Goal: Answer question/provide support: Answer question/provide support

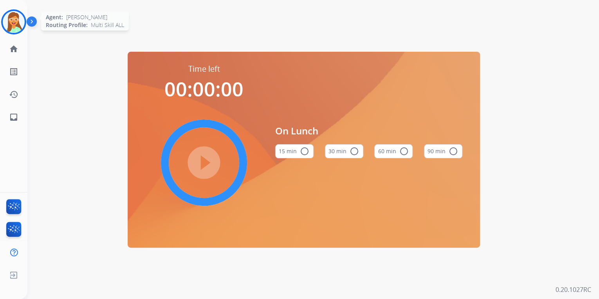
click at [14, 15] on img at bounding box center [14, 22] width 22 height 22
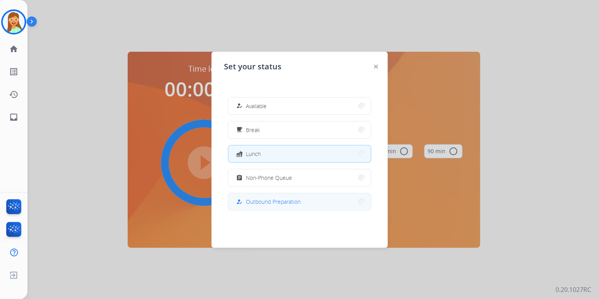
scroll to position [125, 0]
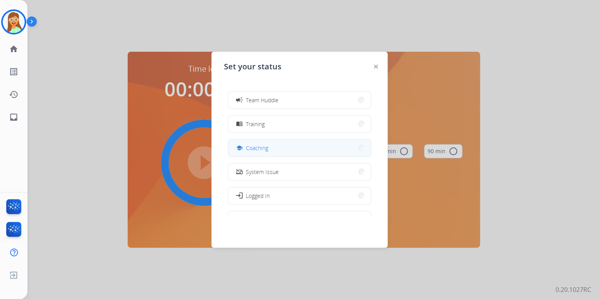
click at [290, 149] on button "school Coaching" at bounding box center [299, 147] width 143 height 17
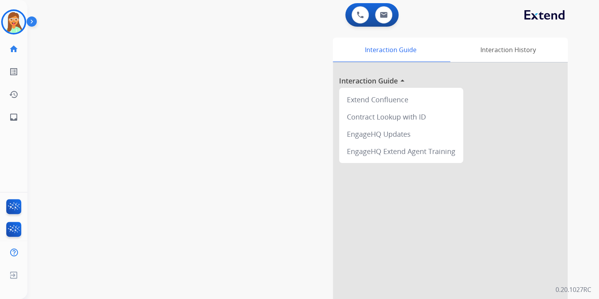
click at [0, 26] on html "Outbound call Quit Outbound call Quit Schedule interaction + Add to my list Cus…" at bounding box center [299, 149] width 599 height 299
click at [5, 25] on img at bounding box center [14, 22] width 22 height 22
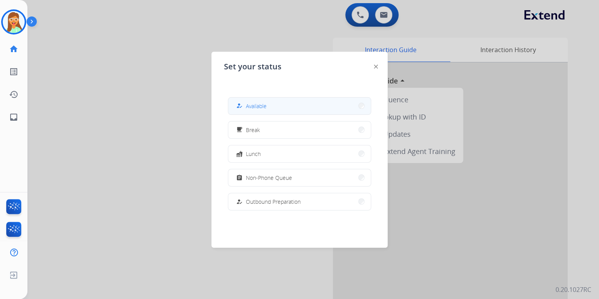
click at [312, 108] on button "how_to_reg Available" at bounding box center [299, 106] width 143 height 17
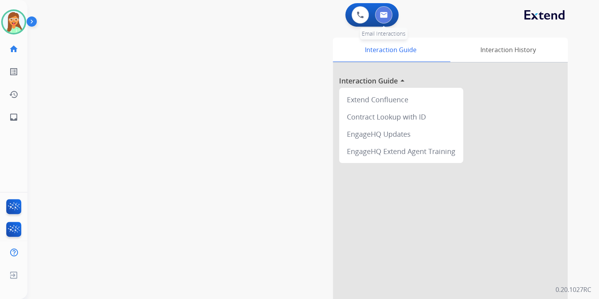
click at [386, 20] on button at bounding box center [383, 14] width 17 height 17
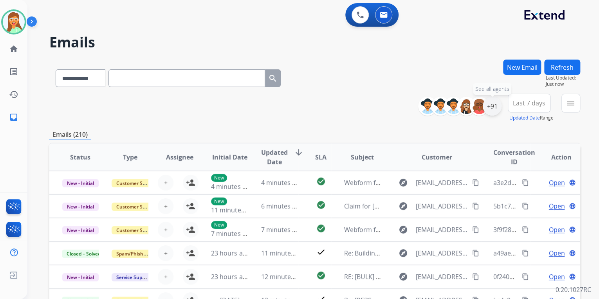
click at [497, 109] on div "+91" at bounding box center [492, 106] width 19 height 19
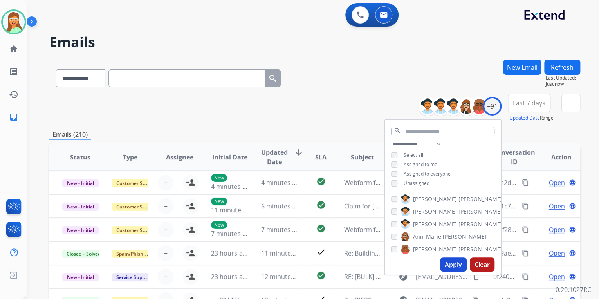
click at [452, 259] on button "Apply" at bounding box center [453, 264] width 27 height 14
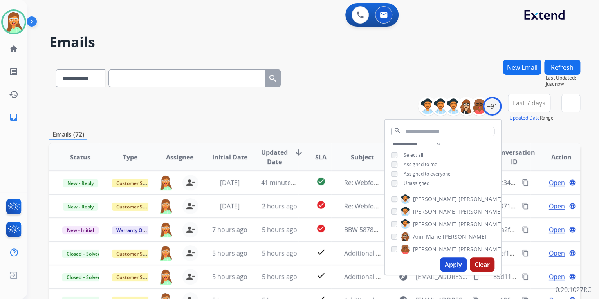
drag, startPoint x: 350, startPoint y: 69, endPoint x: 316, endPoint y: 69, distance: 33.7
click at [348, 70] on div "**********" at bounding box center [314, 77] width 531 height 34
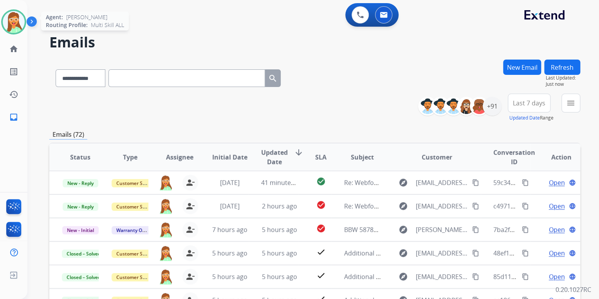
click at [11, 25] on img at bounding box center [14, 22] width 22 height 22
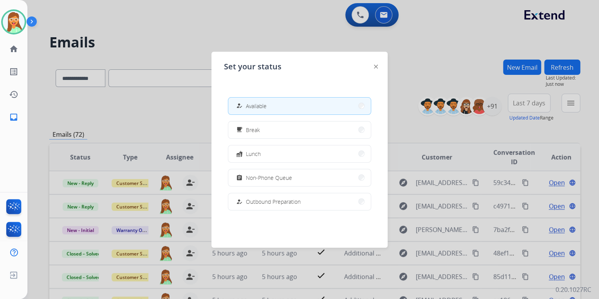
drag, startPoint x: 271, startPoint y: 182, endPoint x: 404, endPoint y: 117, distance: 148.6
click at [271, 181] on div "assignment Non-Phone Queue" at bounding box center [264, 177] width 58 height 9
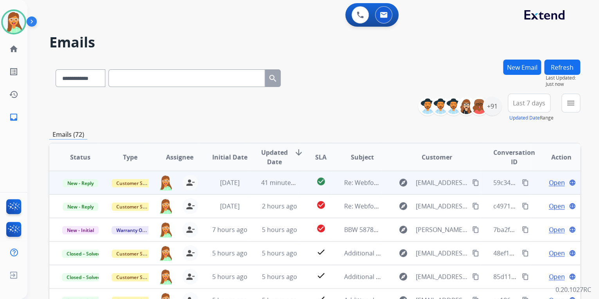
click at [407, 191] on td "explore [EMAIL_ADDRESS][PERSON_NAME][DOMAIN_NAME] content_copy" at bounding box center [430, 183] width 99 height 24
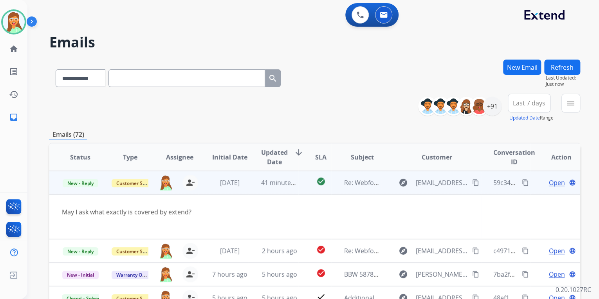
click at [538, 193] on td "Open language" at bounding box center [556, 183] width 50 height 24
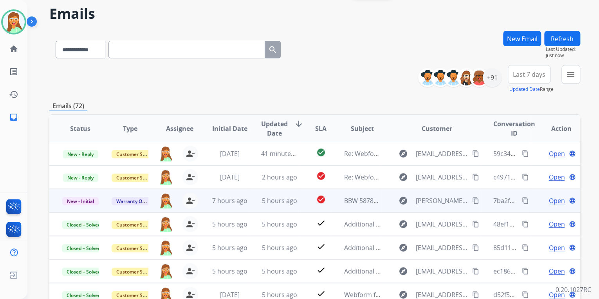
scroll to position [31, 0]
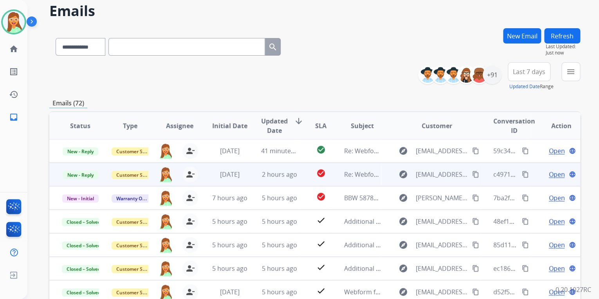
click at [472, 174] on mat-icon "content_copy" at bounding box center [475, 174] width 7 height 7
click at [550, 175] on span "Open" at bounding box center [557, 174] width 16 height 9
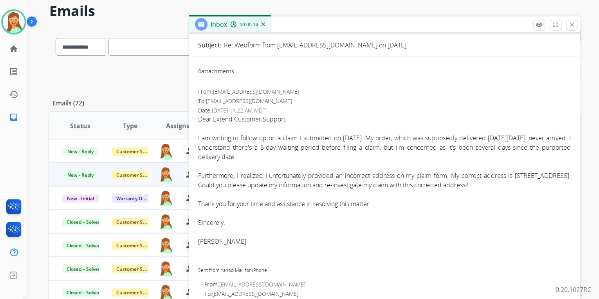
scroll to position [0, 0]
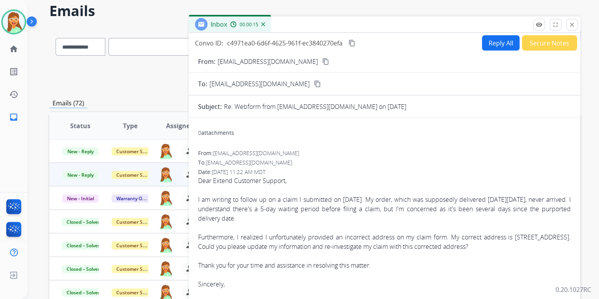
click at [321, 62] on button "content_copy" at bounding box center [325, 61] width 9 height 9
click at [495, 39] on button "Reply All" at bounding box center [501, 42] width 38 height 15
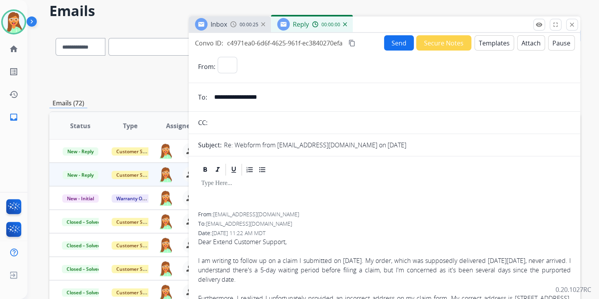
click at [496, 39] on button "Templates" at bounding box center [495, 42] width 40 height 15
select select "**********"
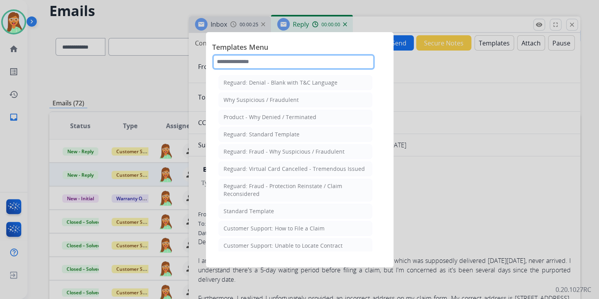
click at [291, 62] on input "text" at bounding box center [293, 62] width 163 height 16
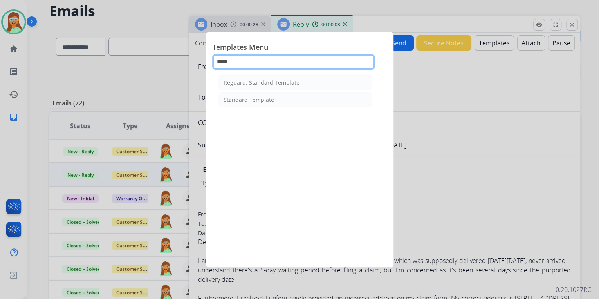
type input "*****"
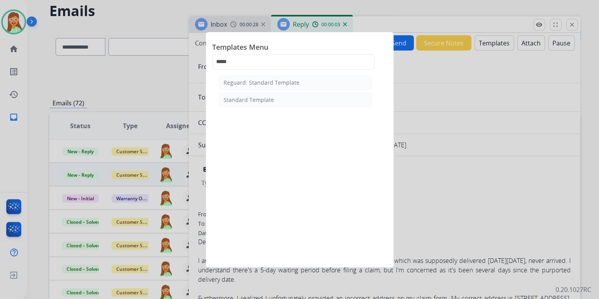
click at [296, 109] on div "Reguard: Standard Template Standard Template" at bounding box center [295, 162] width 166 height 178
click at [294, 99] on li "Standard Template" at bounding box center [296, 99] width 154 height 15
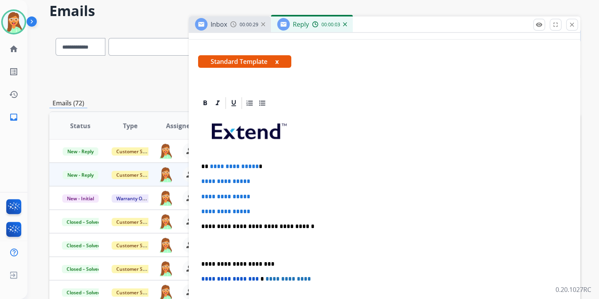
scroll to position [219, 0]
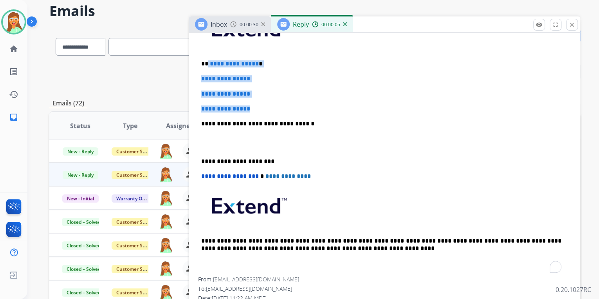
drag, startPoint x: 262, startPoint y: 105, endPoint x: 208, endPoint y: 64, distance: 67.9
click at [208, 64] on div "**********" at bounding box center [384, 141] width 373 height 269
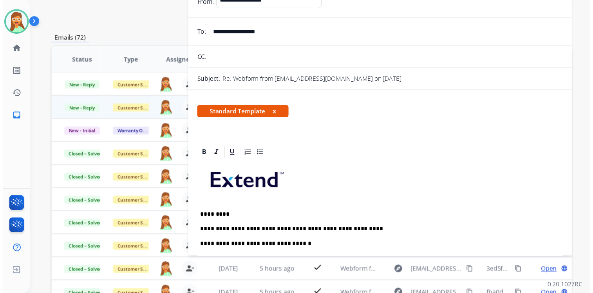
scroll to position [52, 0]
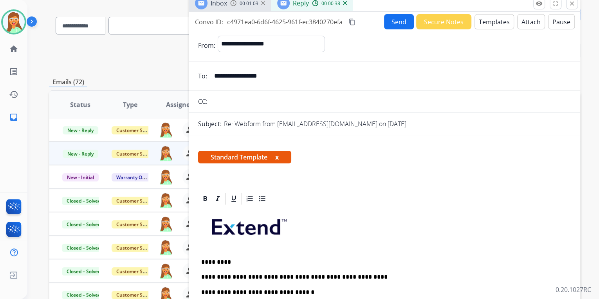
click at [392, 21] on button "Send" at bounding box center [399, 21] width 30 height 15
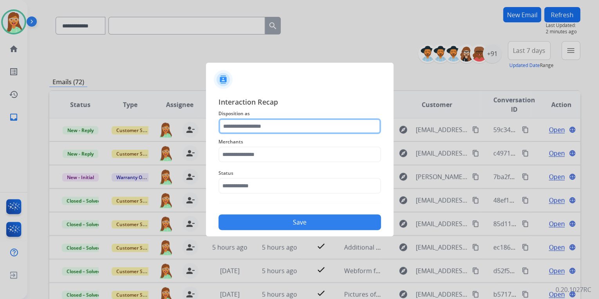
drag, startPoint x: 264, startPoint y: 134, endPoint x: 267, endPoint y: 125, distance: 9.2
click at [267, 125] on input "text" at bounding box center [300, 126] width 163 height 16
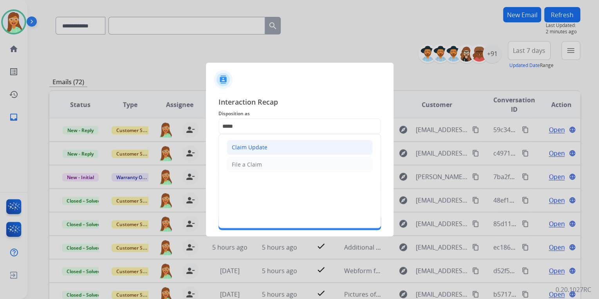
click at [271, 149] on li "Claim Update" at bounding box center [300, 147] width 146 height 15
type input "**********"
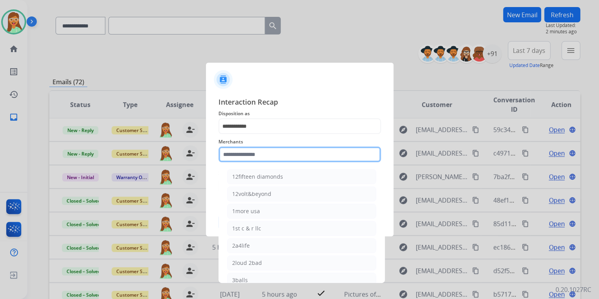
click at [271, 150] on input "text" at bounding box center [300, 155] width 163 height 16
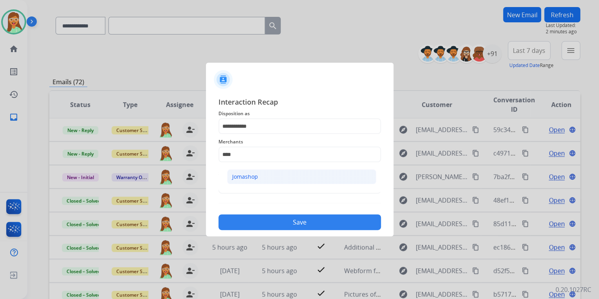
click at [275, 173] on li "Jomashop" at bounding box center [301, 176] width 149 height 15
type input "********"
click at [275, 175] on span "Status" at bounding box center [300, 172] width 163 height 9
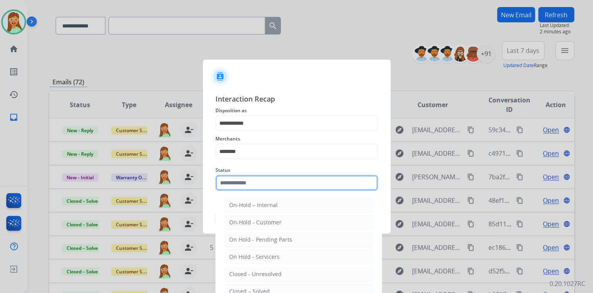
click at [271, 192] on div "Status On-Hold – Internal On-Hold - Customer On Hold - Pending Parts On Hold - …" at bounding box center [296, 177] width 163 height 31
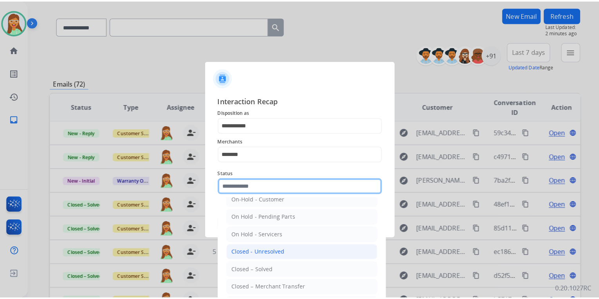
scroll to position [45, 0]
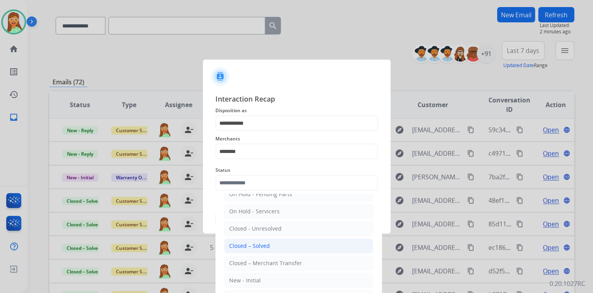
click at [271, 246] on li "Closed – Solved" at bounding box center [298, 245] width 149 height 15
type input "**********"
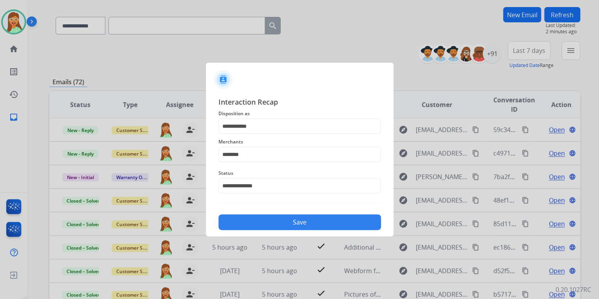
drag, startPoint x: 293, startPoint y: 210, endPoint x: 293, endPoint y: 220, distance: 9.8
click at [293, 215] on div "Save" at bounding box center [300, 220] width 163 height 20
click at [293, 221] on button "Save" at bounding box center [300, 222] width 163 height 16
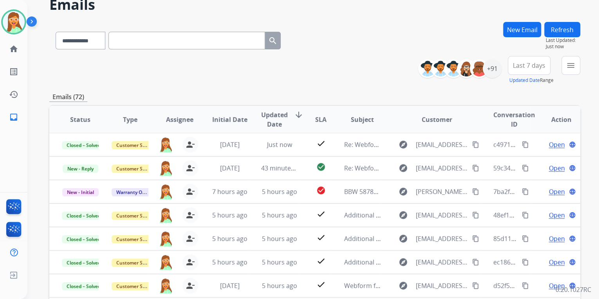
scroll to position [94, 0]
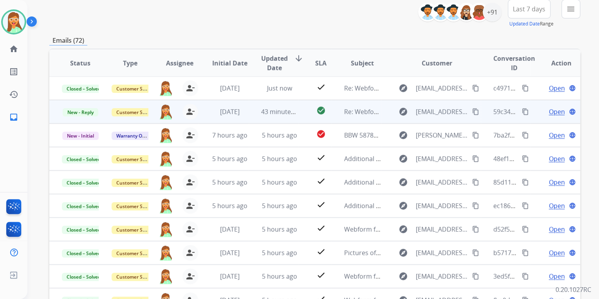
click at [472, 107] on button "content_copy" at bounding box center [475, 111] width 9 height 9
click at [552, 111] on span "Open" at bounding box center [557, 111] width 16 height 9
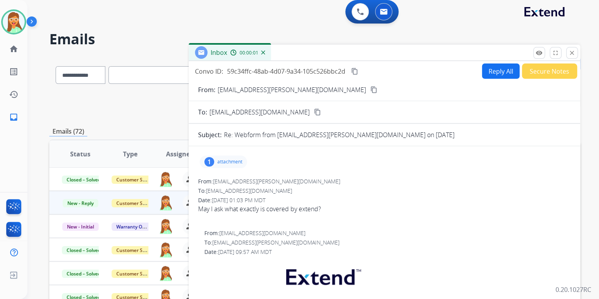
scroll to position [0, 0]
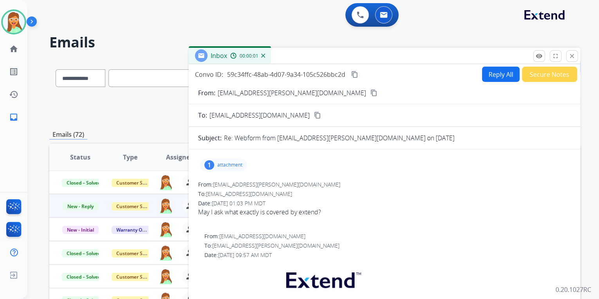
click at [483, 75] on button "Reply All" at bounding box center [501, 74] width 38 height 15
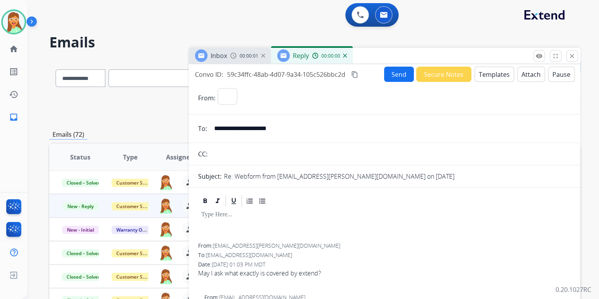
select select "**********"
click at [487, 75] on button "Templates" at bounding box center [495, 74] width 40 height 15
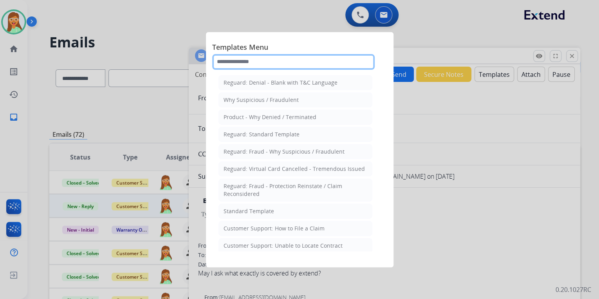
click at [221, 65] on input "text" at bounding box center [293, 62] width 163 height 16
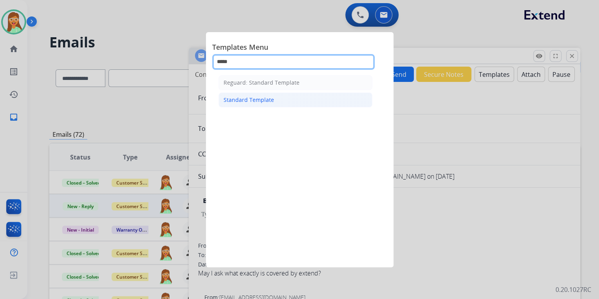
type input "*****"
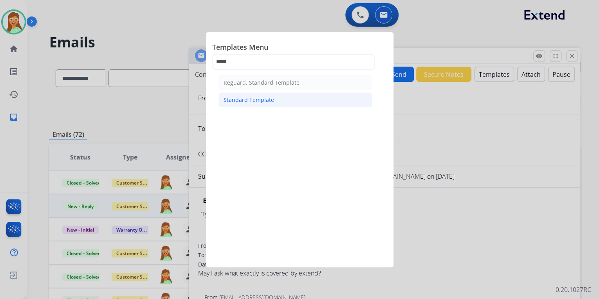
click at [259, 96] on div "Standard Template" at bounding box center [249, 100] width 51 height 8
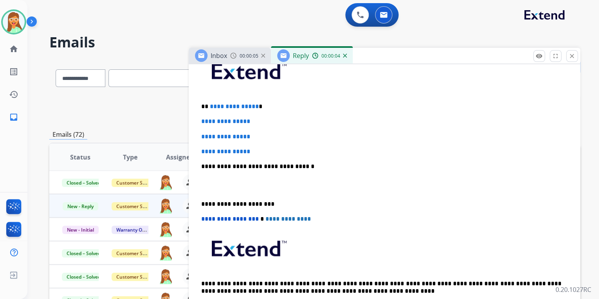
scroll to position [125, 0]
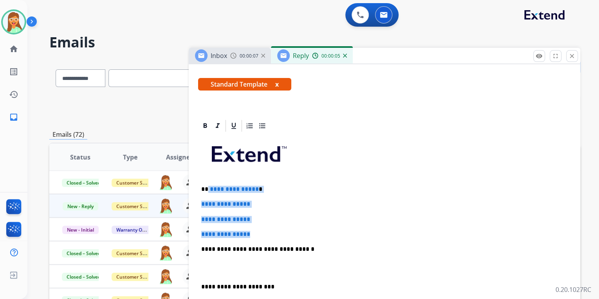
drag, startPoint x: 235, startPoint y: 216, endPoint x: 207, endPoint y: 183, distance: 43.6
click at [207, 183] on div "**********" at bounding box center [384, 267] width 373 height 269
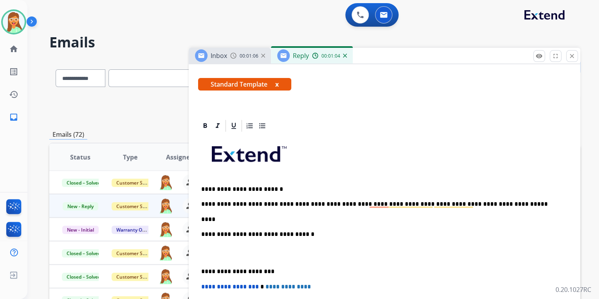
click at [235, 208] on div "**********" at bounding box center [384, 260] width 373 height 255
click at [329, 216] on p "**********" at bounding box center [381, 219] width 360 height 7
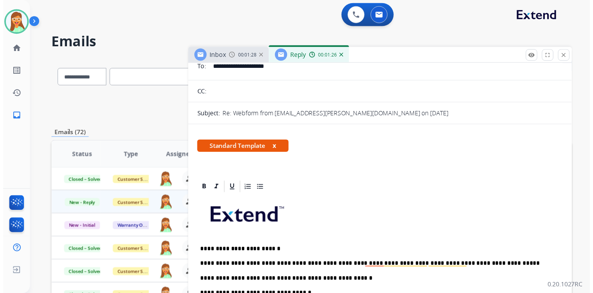
scroll to position [0, 0]
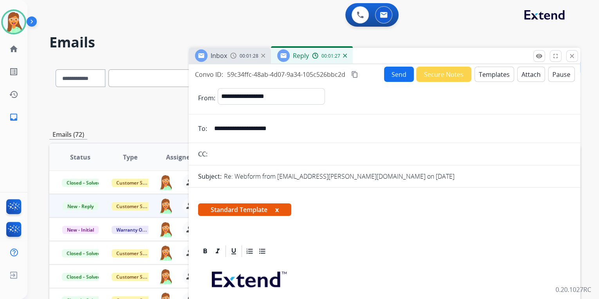
click at [522, 73] on button "Attach" at bounding box center [531, 74] width 28 height 15
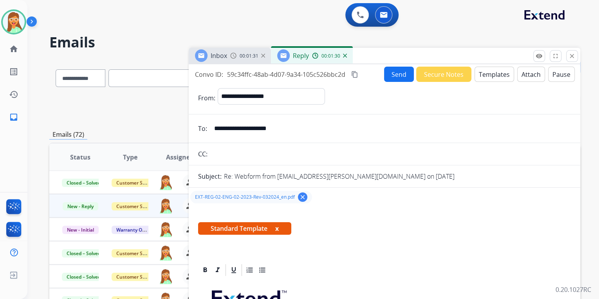
click at [398, 75] on button "Send" at bounding box center [399, 74] width 30 height 15
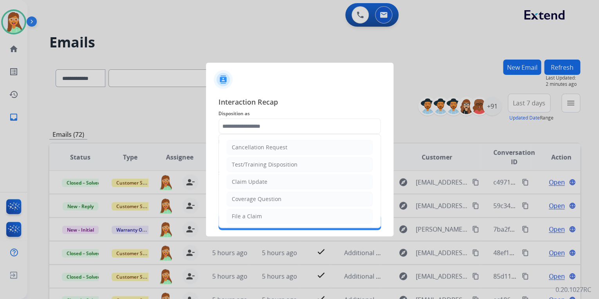
click at [295, 127] on input "text" at bounding box center [300, 126] width 163 height 16
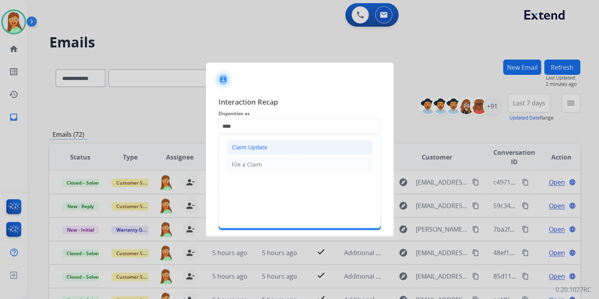
click at [265, 145] on div "Claim Update" at bounding box center [250, 147] width 36 height 8
type input "**********"
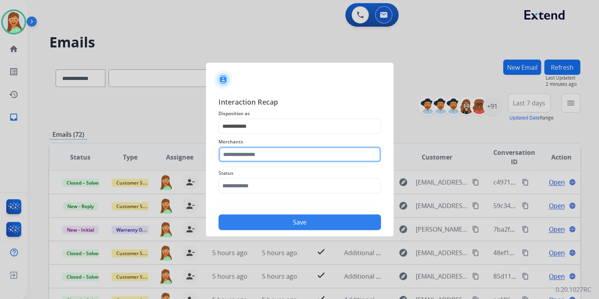
click at [263, 157] on input "text" at bounding box center [300, 155] width 163 height 16
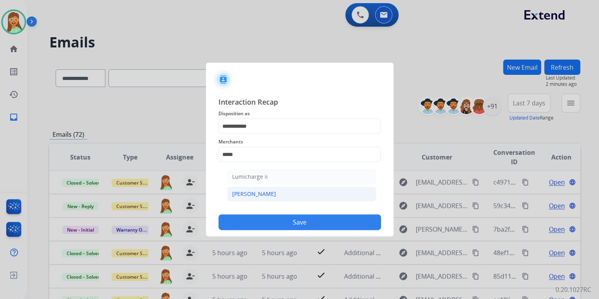
click at [257, 194] on li "[PERSON_NAME]" at bounding box center [301, 193] width 149 height 15
type input "********"
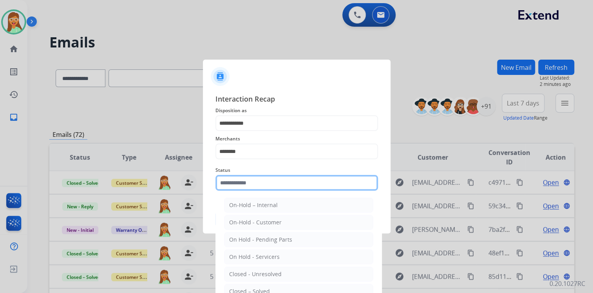
click at [250, 181] on input "text" at bounding box center [296, 183] width 163 height 16
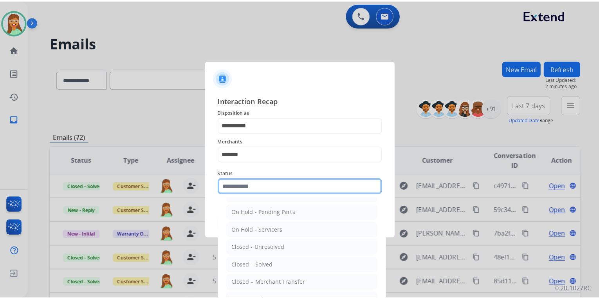
scroll to position [45, 0]
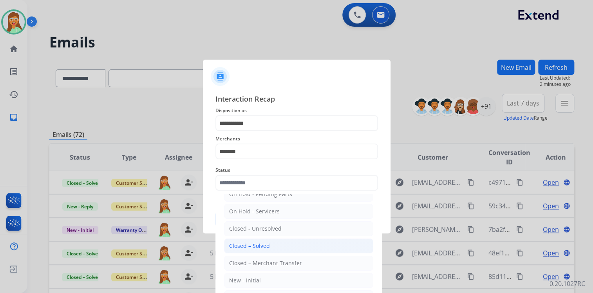
drag, startPoint x: 277, startPoint y: 241, endPoint x: 279, endPoint y: 224, distance: 17.4
click at [277, 241] on li "Closed – Solved" at bounding box center [298, 245] width 149 height 15
type input "**********"
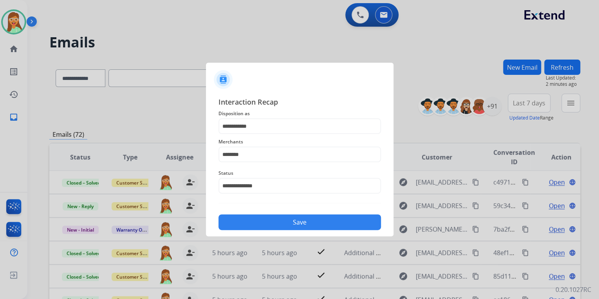
drag, startPoint x: 280, startPoint y: 221, endPoint x: 284, endPoint y: 218, distance: 4.7
click at [280, 221] on button "Save" at bounding box center [300, 222] width 163 height 16
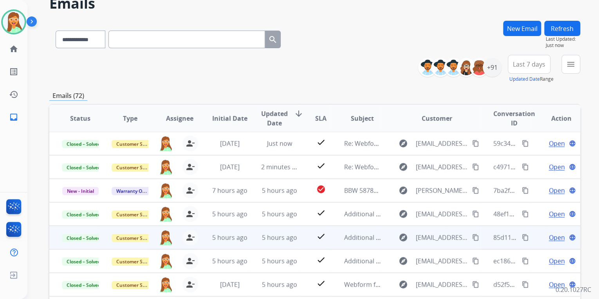
scroll to position [94, 0]
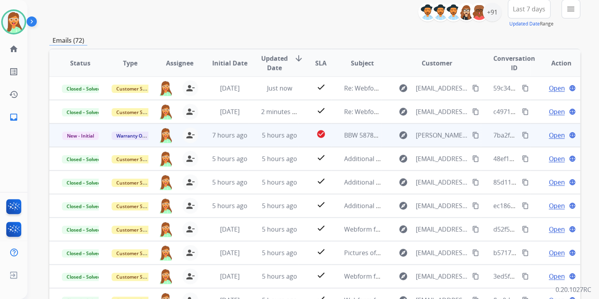
click at [550, 132] on span "Open" at bounding box center [557, 134] width 16 height 9
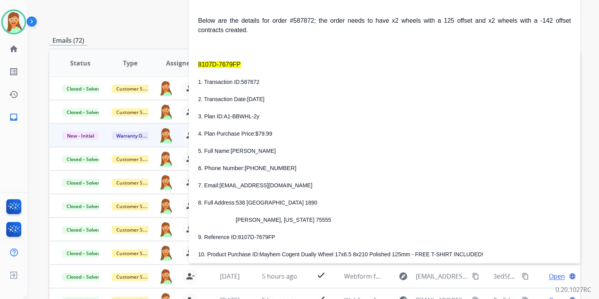
scroll to position [188, 0]
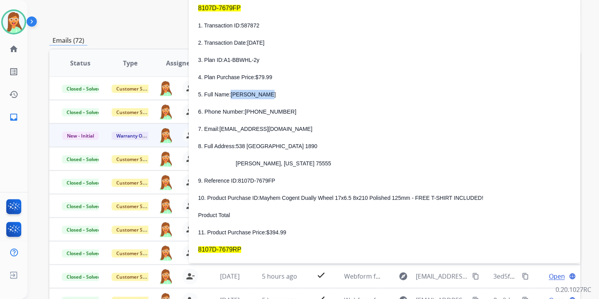
drag, startPoint x: 231, startPoint y: 96, endPoint x: 273, endPoint y: 94, distance: 41.6
click at [273, 94] on p "5. Full Name: [PERSON_NAME]" at bounding box center [384, 94] width 373 height 9
copy span "[PERSON_NAME]"
drag, startPoint x: 247, startPoint y: 111, endPoint x: 287, endPoint y: 109, distance: 40.0
click at [287, 109] on p "6. Phone Number: [PHONE_NUMBER]" at bounding box center [384, 111] width 373 height 9
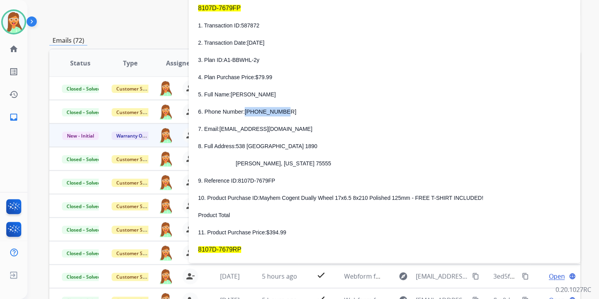
copy span "[PHONE_NUMBER]"
drag, startPoint x: 220, startPoint y: 128, endPoint x: 289, endPoint y: 129, distance: 68.9
click at [289, 129] on p "7. Email: [EMAIL_ADDRESS][DOMAIN_NAME]" at bounding box center [384, 128] width 373 height 9
copy span "[EMAIL_ADDRESS][DOMAIN_NAME]"
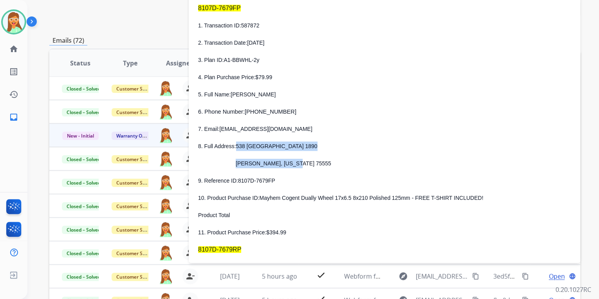
drag, startPoint x: 235, startPoint y: 147, endPoint x: 298, endPoint y: 150, distance: 63.5
click at [298, 150] on div "1. Transaction ID: 587872 2. Transaction Date: [DATE] 3. Plan ID: A1-BBWHL-2y 4…" at bounding box center [384, 267] width 373 height 492
drag, startPoint x: 298, startPoint y: 150, endPoint x: 320, endPoint y: 136, distance: 26.2
click at [324, 136] on div "1. Transaction ID: 587872 2. Transaction Date: [DATE] 3. Plan ID: A1-BBWHL-2y 4…" at bounding box center [384, 267] width 373 height 492
drag, startPoint x: 236, startPoint y: 147, endPoint x: 295, endPoint y: 145, distance: 59.6
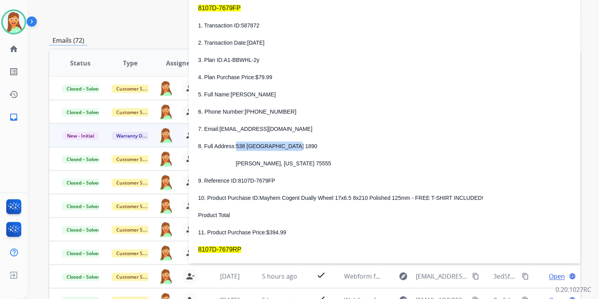
click at [295, 145] on p "8. Full Address: [STREET_ADDRESS]" at bounding box center [384, 145] width 373 height 9
copy span "538 [GEOGRAPHIC_DATA] 1890"
drag, startPoint x: 239, startPoint y: 164, endPoint x: 255, endPoint y: 164, distance: 15.7
click at [255, 164] on span "[PERSON_NAME], [US_STATE] 75555" at bounding box center [284, 163] width 96 height 6
copy span "[PERSON_NAME],"
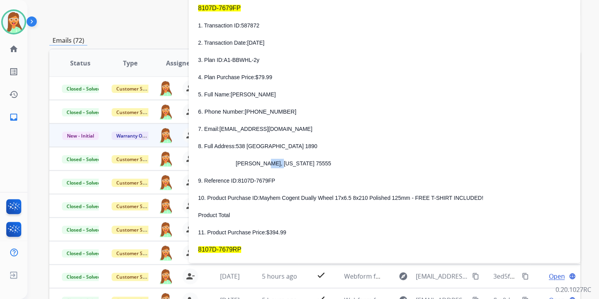
drag, startPoint x: 257, startPoint y: 165, endPoint x: 269, endPoint y: 165, distance: 11.4
click at [269, 165] on span "[PERSON_NAME], [US_STATE] 75555" at bounding box center [284, 163] width 96 height 6
copy span "[US_STATE]"
drag, startPoint x: 269, startPoint y: 164, endPoint x: 289, endPoint y: 165, distance: 19.6
click at [289, 165] on p "[PERSON_NAME], [US_STATE] 75555" at bounding box center [394, 163] width 354 height 9
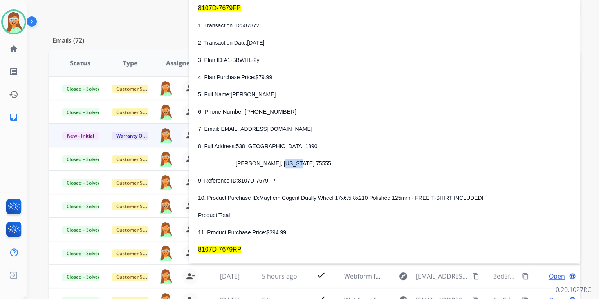
copy span "75555"
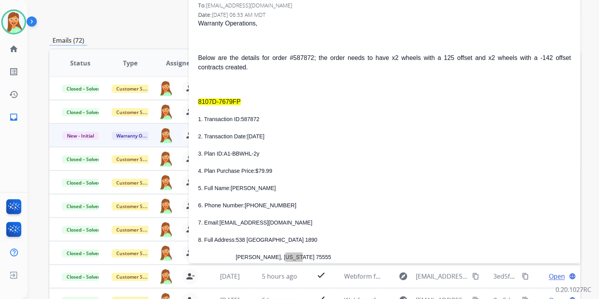
scroll to position [94, 0]
drag, startPoint x: 240, startPoint y: 121, endPoint x: 260, endPoint y: 117, distance: 20.9
click at [260, 117] on p "1. Transaction ID: 587872" at bounding box center [384, 119] width 373 height 9
copy span "587872"
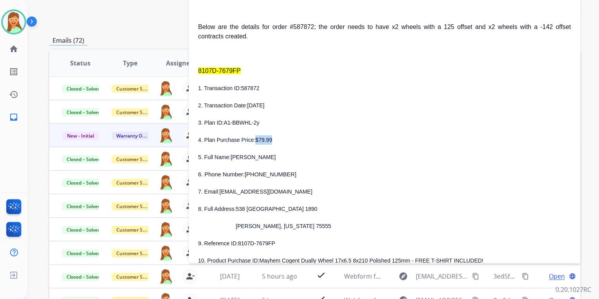
drag, startPoint x: 254, startPoint y: 143, endPoint x: 280, endPoint y: 138, distance: 26.3
click at [280, 138] on p "4. Plan Purchase Price: $79.99" at bounding box center [384, 139] width 373 height 9
copy span "$79.99"
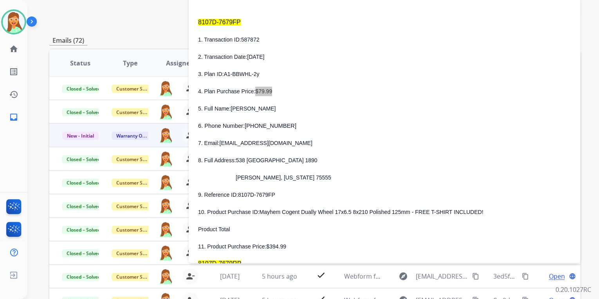
scroll to position [219, 0]
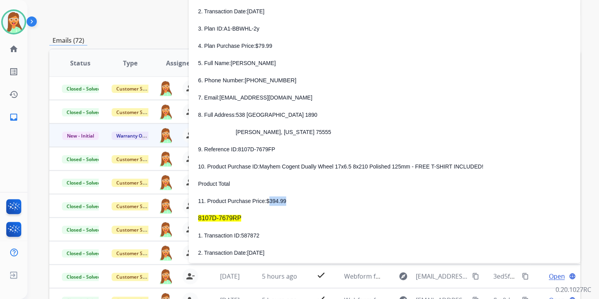
drag, startPoint x: 266, startPoint y: 203, endPoint x: 283, endPoint y: 202, distance: 16.9
click at [283, 202] on p "11. Product Purchase Price: $394.99" at bounding box center [384, 200] width 373 height 9
drag, startPoint x: 283, startPoint y: 202, endPoint x: 269, endPoint y: 205, distance: 14.5
click at [269, 205] on div "1. Transaction ID: 587872 2. Transaction Date: [DATE] 3. Plan ID: A1-BBWHL-2y 4…" at bounding box center [384, 235] width 373 height 492
drag, startPoint x: 263, startPoint y: 203, endPoint x: 297, endPoint y: 203, distance: 34.1
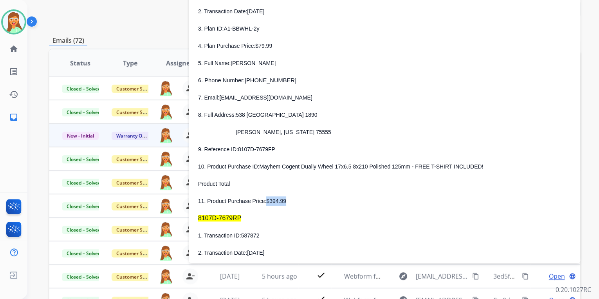
click at [297, 203] on p "11. Product Purchase Price: $394.99" at bounding box center [384, 200] width 373 height 9
copy p "$394.99"
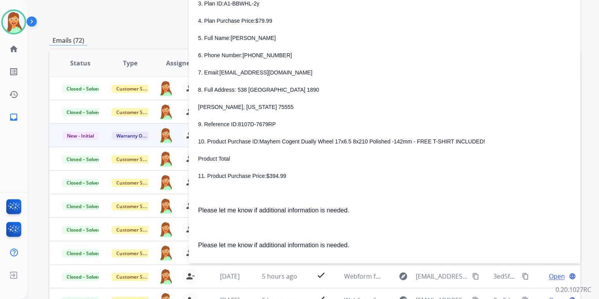
scroll to position [501, 0]
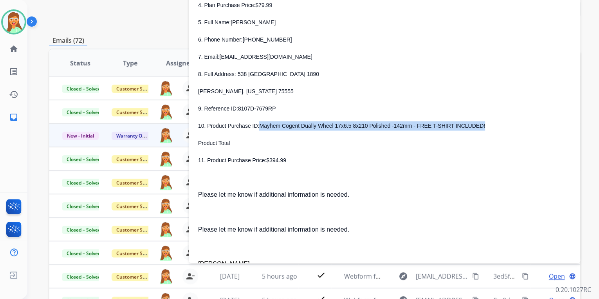
drag, startPoint x: 258, startPoint y: 125, endPoint x: 474, endPoint y: 127, distance: 215.8
click at [474, 127] on p "10. Product Purchase ID: Mayhem Cogent Dually Wheel 17x6.5 8x210 Polished -142m…" at bounding box center [384, 125] width 373 height 9
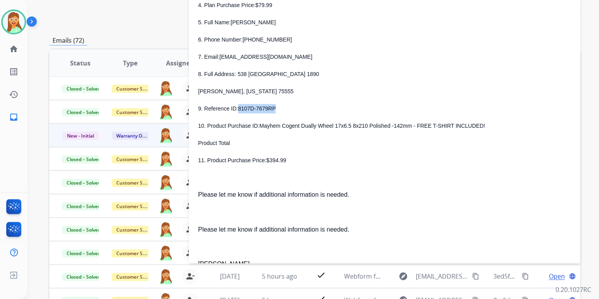
drag, startPoint x: 237, startPoint y: 109, endPoint x: 277, endPoint y: 109, distance: 40.0
click at [277, 109] on p "9. Reference ID: 8107D-7679RP" at bounding box center [384, 108] width 373 height 9
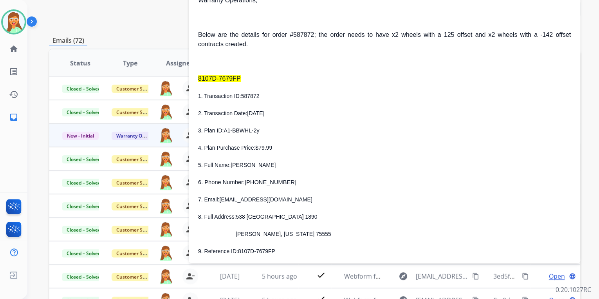
scroll to position [125, 0]
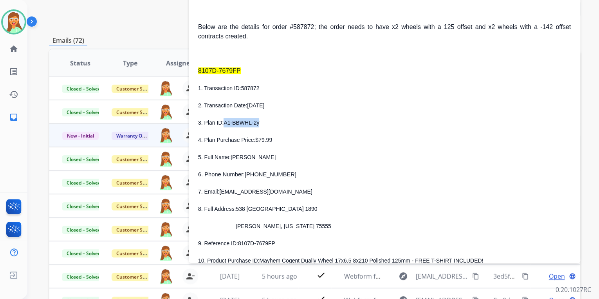
drag, startPoint x: 223, startPoint y: 124, endPoint x: 266, endPoint y: 124, distance: 42.3
click at [266, 124] on p "3. Plan ID: A1-BBWHL-2y" at bounding box center [384, 122] width 373 height 9
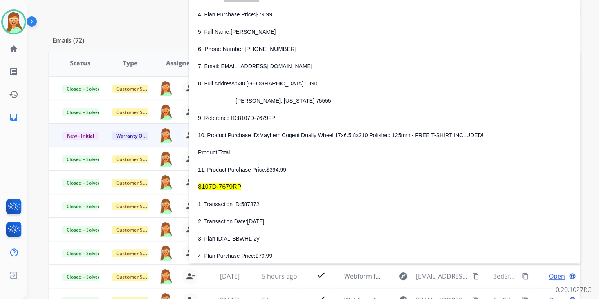
scroll to position [251, 0]
drag, startPoint x: 222, startPoint y: 66, endPoint x: 256, endPoint y: 66, distance: 34.5
click at [256, 66] on span "[EMAIL_ADDRESS][DOMAIN_NAME]" at bounding box center [265, 66] width 93 height 6
drag, startPoint x: 256, startPoint y: 66, endPoint x: 243, endPoint y: 67, distance: 13.4
click at [243, 67] on span "[EMAIL_ADDRESS][DOMAIN_NAME]" at bounding box center [265, 66] width 93 height 6
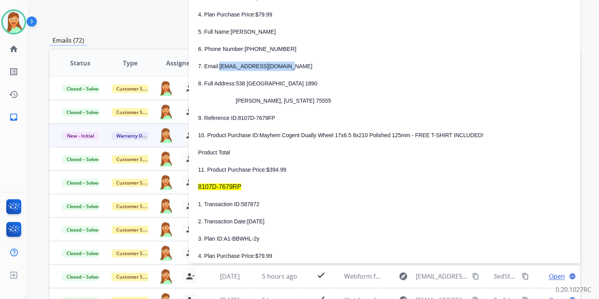
drag, startPoint x: 221, startPoint y: 66, endPoint x: 284, endPoint y: 65, distance: 63.5
click at [284, 65] on p "7. Email: [EMAIL_ADDRESS][DOMAIN_NAME]" at bounding box center [384, 65] width 373 height 9
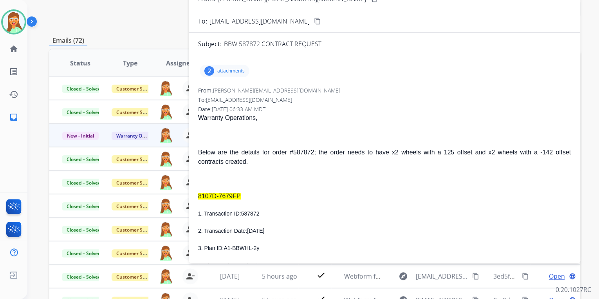
scroll to position [0, 0]
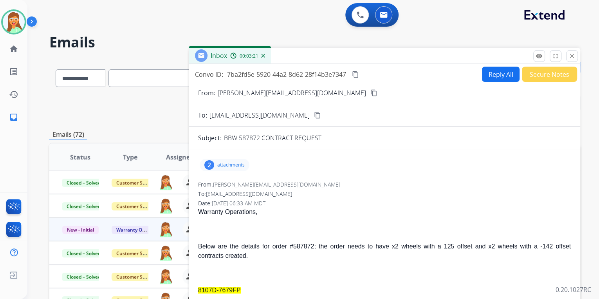
drag, startPoint x: 572, startPoint y: 54, endPoint x: 551, endPoint y: 50, distance: 20.7
click at [572, 54] on mat-icon "close" at bounding box center [572, 55] width 7 height 7
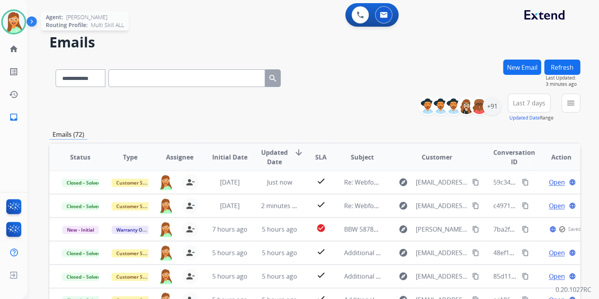
click at [9, 29] on img at bounding box center [14, 22] width 22 height 22
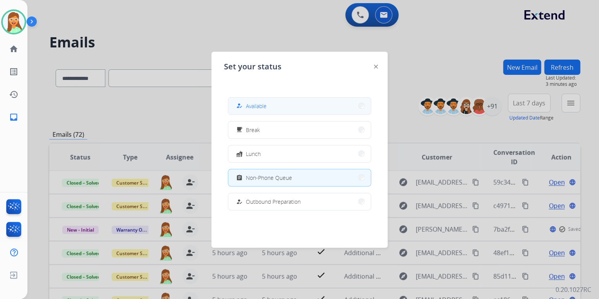
click at [273, 101] on button "how_to_reg Available" at bounding box center [299, 106] width 143 height 17
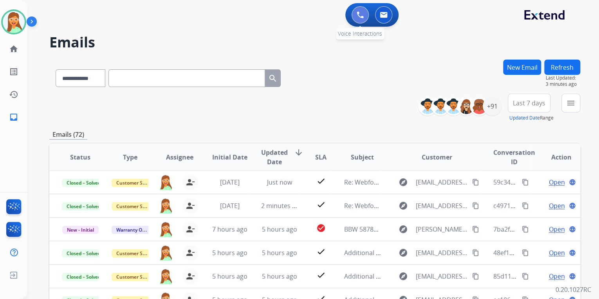
click at [368, 16] on button at bounding box center [360, 14] width 17 height 17
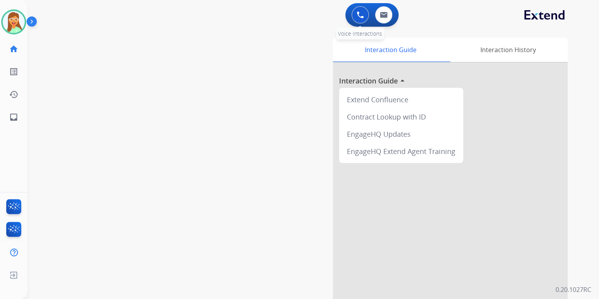
click at [364, 15] on img at bounding box center [360, 14] width 7 height 7
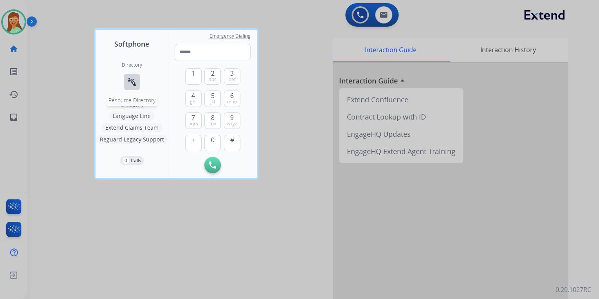
click at [126, 78] on button "connect_without_contact Resource Directory" at bounding box center [132, 82] width 16 height 16
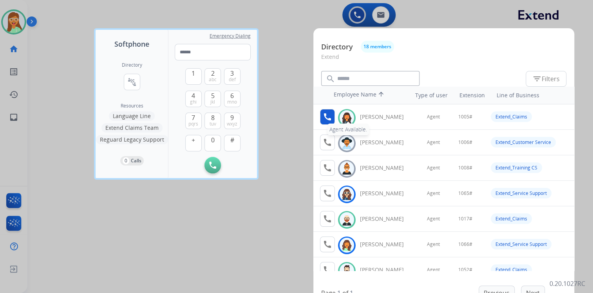
click at [331, 118] on mat-icon "call" at bounding box center [327, 116] width 9 height 9
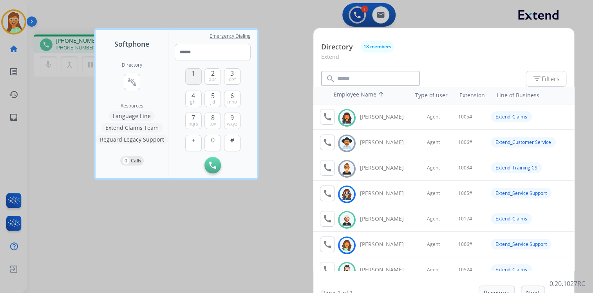
drag, startPoint x: 194, startPoint y: 80, endPoint x: 209, endPoint y: 111, distance: 34.7
click at [194, 80] on button "1" at bounding box center [193, 76] width 16 height 16
click at [212, 139] on span "0" at bounding box center [213, 139] width 4 height 9
click at [219, 103] on button "5 jkl" at bounding box center [212, 98] width 16 height 16
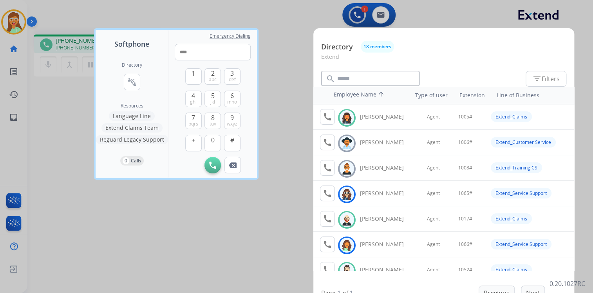
drag, startPoint x: 234, startPoint y: 136, endPoint x: 232, endPoint y: 132, distance: 5.3
click at [234, 137] on button "#" at bounding box center [232, 143] width 16 height 16
type input "*****"
click at [116, 204] on div at bounding box center [296, 146] width 593 height 293
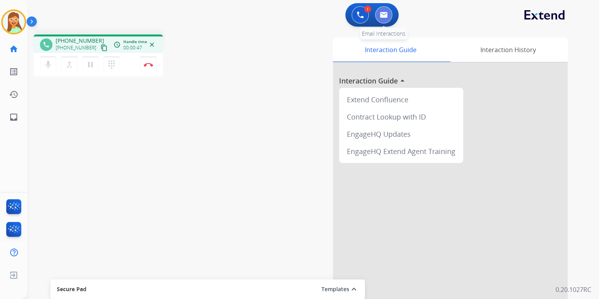
click at [383, 12] on img at bounding box center [384, 15] width 8 height 6
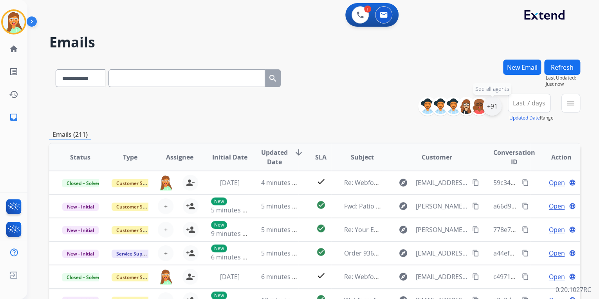
click at [491, 104] on div "+91" at bounding box center [492, 106] width 19 height 19
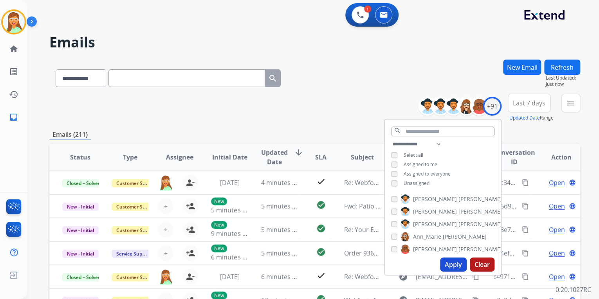
click at [458, 266] on button "Apply" at bounding box center [453, 264] width 27 height 14
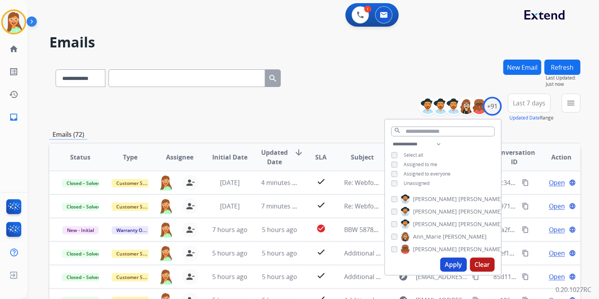
click at [312, 109] on div "**********" at bounding box center [314, 108] width 531 height 28
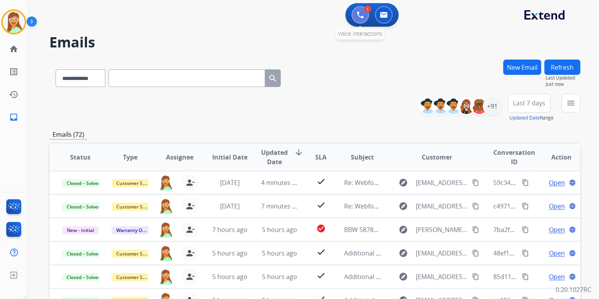
click at [361, 12] on img at bounding box center [360, 14] width 7 height 7
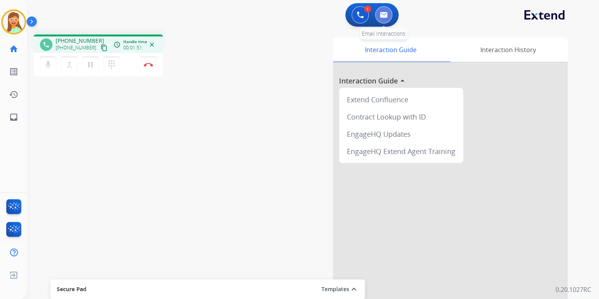
click at [386, 13] on img at bounding box center [384, 15] width 8 height 6
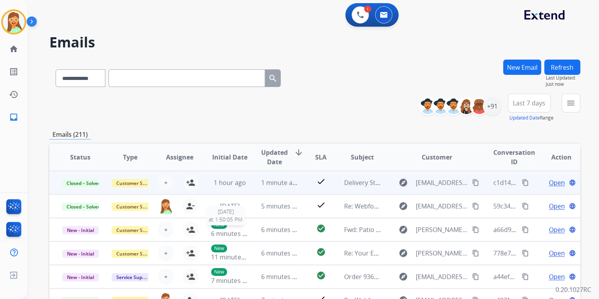
scroll to position [0, 0]
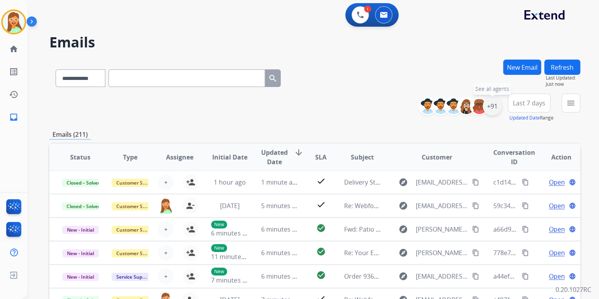
click at [492, 105] on div "+91" at bounding box center [492, 106] width 19 height 19
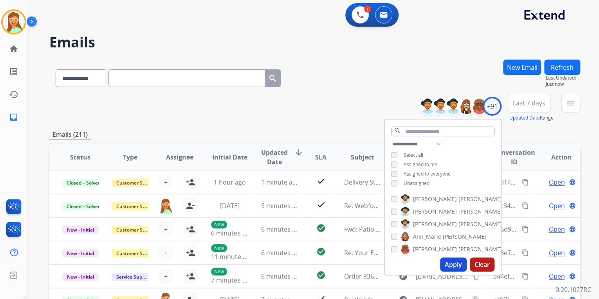
click at [396, 182] on div "Unassigned" at bounding box center [410, 183] width 38 height 6
click at [452, 269] on button "Apply" at bounding box center [453, 264] width 27 height 14
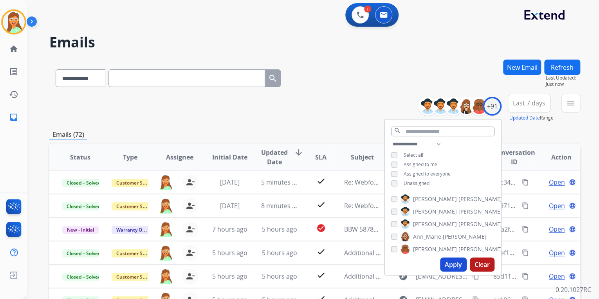
click at [351, 80] on div "**********" at bounding box center [314, 77] width 531 height 34
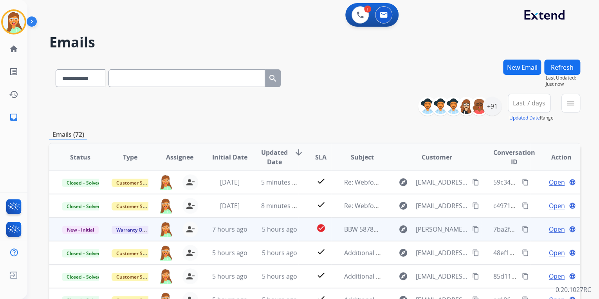
click at [550, 230] on span "Open" at bounding box center [557, 228] width 16 height 9
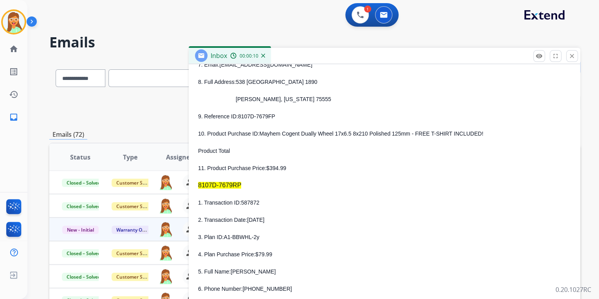
scroll to position [219, 0]
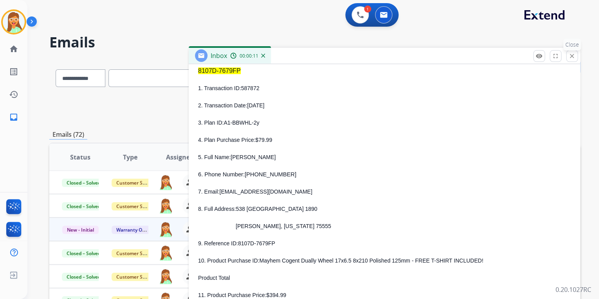
click at [575, 56] on mat-icon "close" at bounding box center [572, 55] width 7 height 7
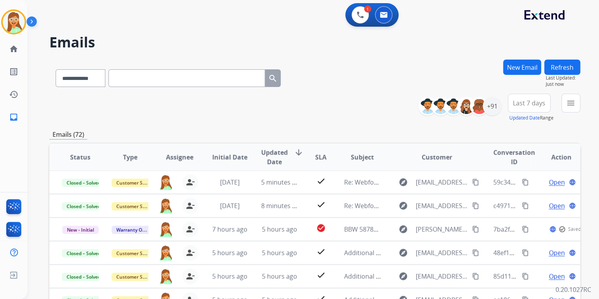
click at [382, 92] on div "**********" at bounding box center [314, 77] width 531 height 34
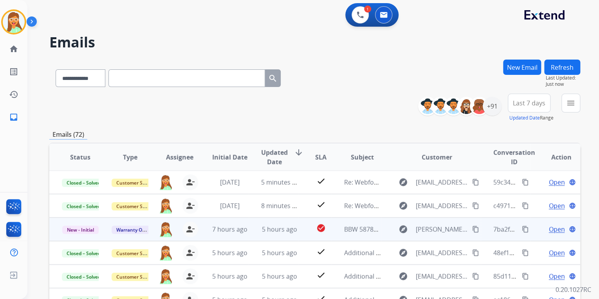
click at [549, 231] on span "Open" at bounding box center [557, 228] width 16 height 9
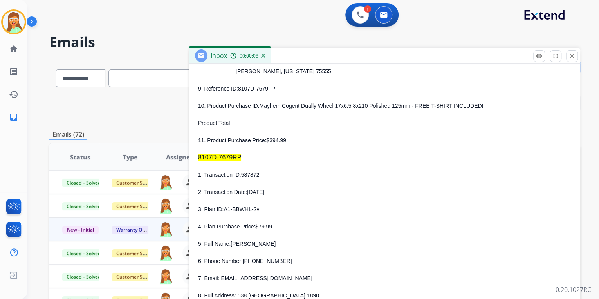
scroll to position [345, 0]
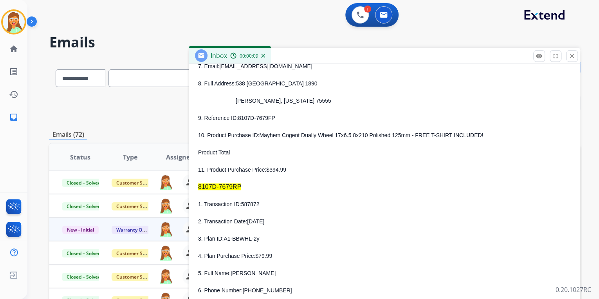
drag, startPoint x: 573, startPoint y: 56, endPoint x: 512, endPoint y: 48, distance: 61.3
click at [573, 57] on mat-icon "close" at bounding box center [572, 55] width 7 height 7
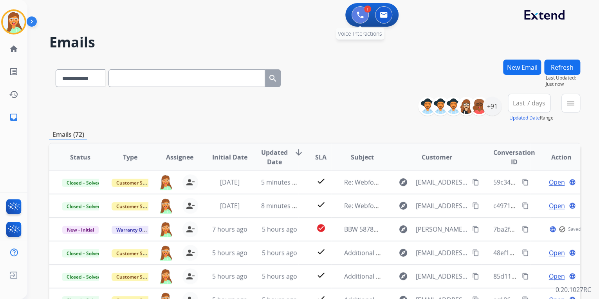
click at [358, 15] on img at bounding box center [360, 14] width 7 height 7
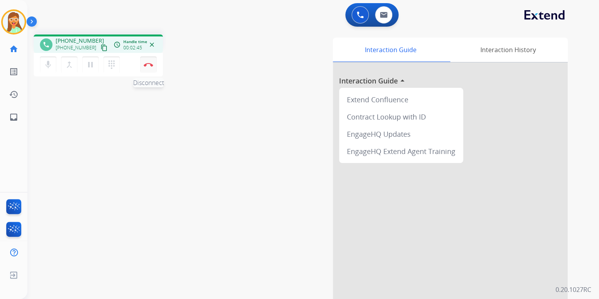
click at [148, 65] on img at bounding box center [148, 65] width 9 height 4
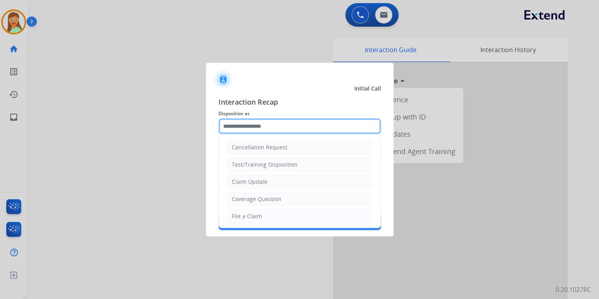
click at [279, 126] on input "text" at bounding box center [300, 126] width 163 height 16
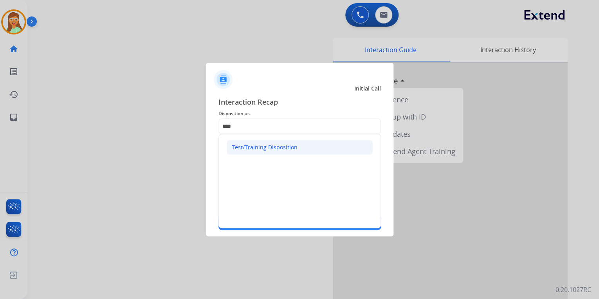
click at [297, 149] on li "Test/Training Disposition" at bounding box center [300, 147] width 146 height 15
type input "**********"
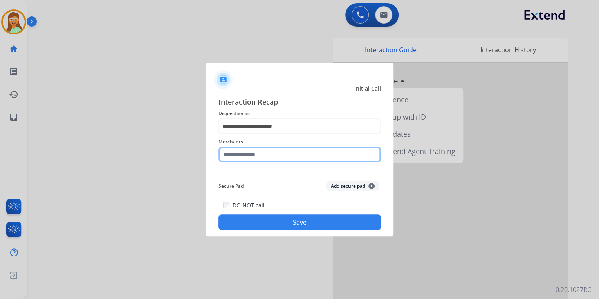
click at [288, 154] on input "text" at bounding box center [300, 155] width 163 height 16
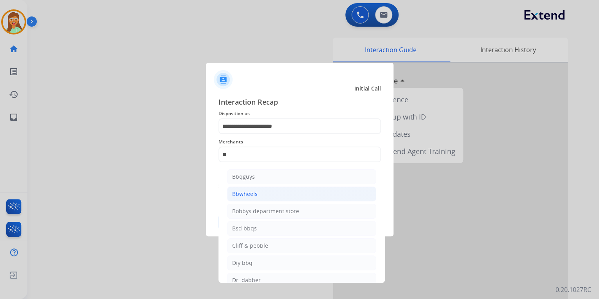
click at [285, 199] on li "Bbwheels" at bounding box center [301, 193] width 149 height 15
type input "********"
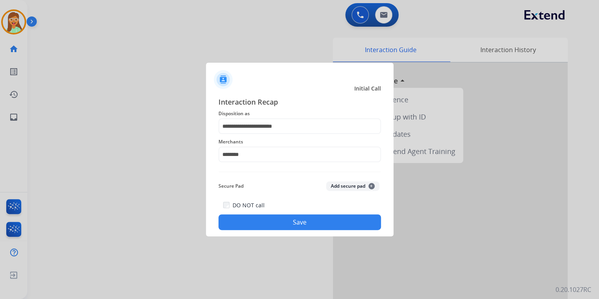
click at [299, 223] on button "Save" at bounding box center [300, 222] width 163 height 16
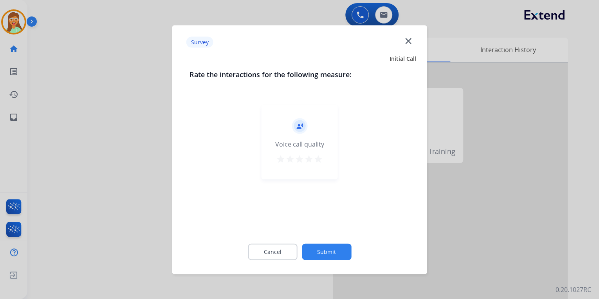
click at [320, 162] on mat-icon "star" at bounding box center [318, 158] width 9 height 9
drag, startPoint x: 327, startPoint y: 254, endPoint x: 339, endPoint y: 194, distance: 60.8
click at [327, 253] on button "Submit" at bounding box center [326, 251] width 49 height 16
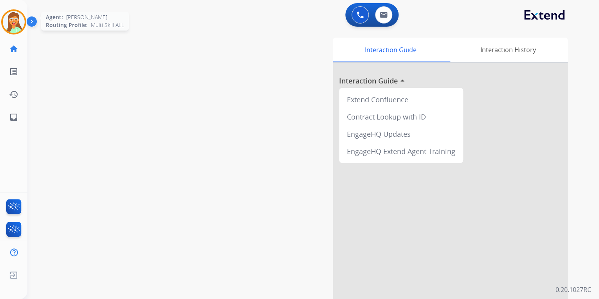
click at [11, 22] on img at bounding box center [14, 22] width 22 height 22
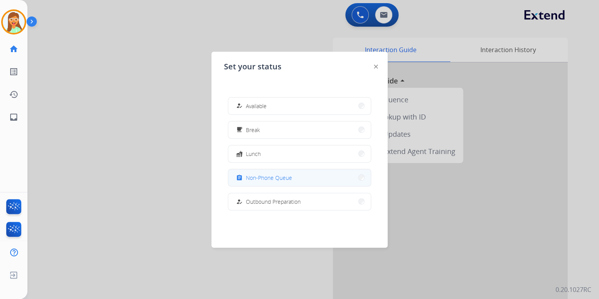
click at [275, 170] on button "assignment Non-Phone Queue" at bounding box center [299, 177] width 143 height 17
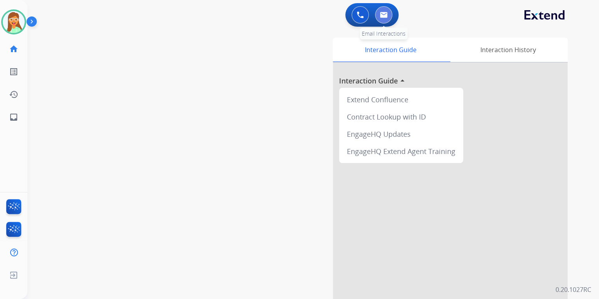
click at [385, 16] on img at bounding box center [384, 15] width 8 height 6
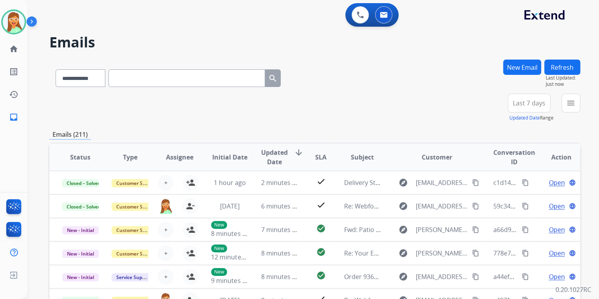
scroll to position [0, 0]
click at [489, 116] on div "**********" at bounding box center [463, 106] width 78 height 25
click at [493, 110] on div "+91" at bounding box center [492, 106] width 19 height 19
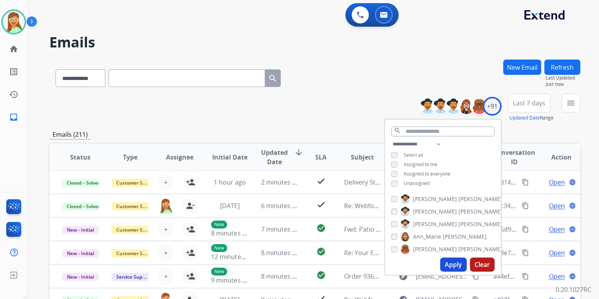
drag, startPoint x: 447, startPoint y: 263, endPoint x: 458, endPoint y: 255, distance: 13.7
click at [447, 263] on button "Apply" at bounding box center [453, 264] width 27 height 14
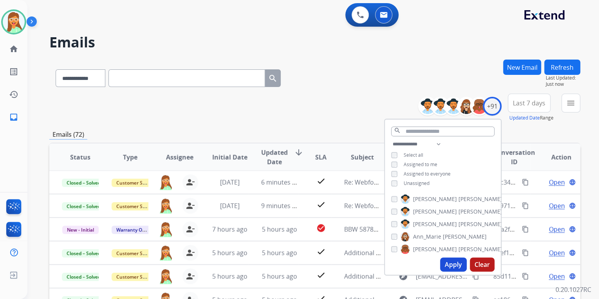
click at [363, 79] on div "**********" at bounding box center [314, 77] width 531 height 34
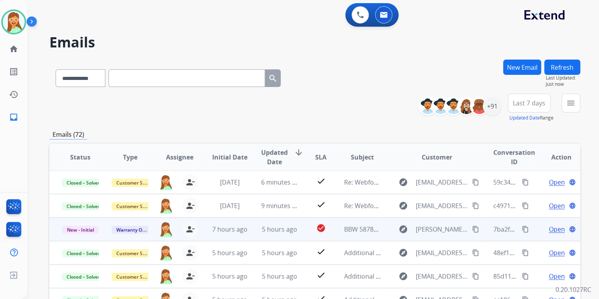
click at [551, 228] on span "Open" at bounding box center [557, 228] width 16 height 9
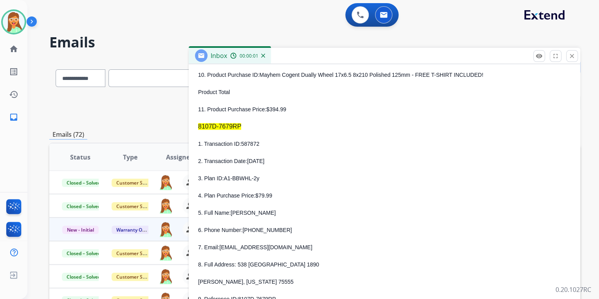
scroll to position [470, 0]
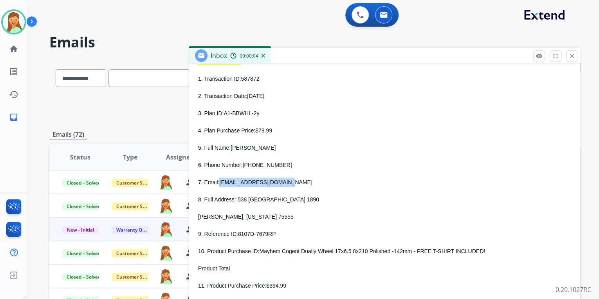
drag, startPoint x: 219, startPoint y: 181, endPoint x: 288, endPoint y: 175, distance: 70.0
click at [288, 175] on div "1. Transaction ID: 587872 2. Transaction Date: [DATE] 3. Plan ID: A1-BBWHL-2y 4…" at bounding box center [384, 182] width 373 height 216
drag, startPoint x: 243, startPoint y: 166, endPoint x: 295, endPoint y: 171, distance: 52.7
click at [295, 171] on div "1. Transaction ID: 587872 2. Transaction Date: [DATE] 3. Plan ID: A1-BBWHL-2y 4…" at bounding box center [384, 182] width 373 height 216
drag, startPoint x: 295, startPoint y: 171, endPoint x: 289, endPoint y: 163, distance: 10.3
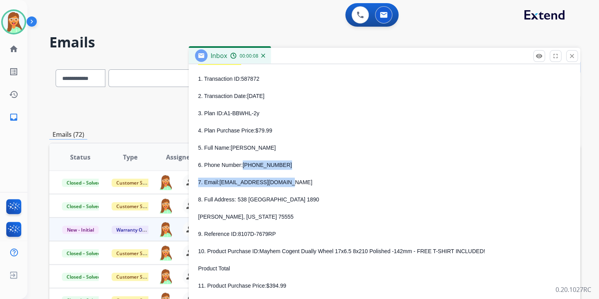
click at [289, 163] on p "6. Phone Number: [PHONE_NUMBER]" at bounding box center [384, 164] width 373 height 9
drag, startPoint x: 243, startPoint y: 165, endPoint x: 283, endPoint y: 161, distance: 40.2
click at [283, 161] on p "6. Phone Number: [PHONE_NUMBER]" at bounding box center [384, 164] width 373 height 9
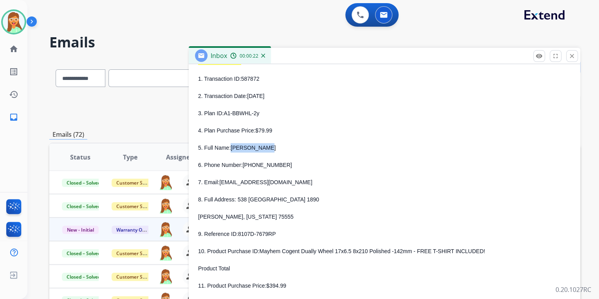
drag, startPoint x: 232, startPoint y: 147, endPoint x: 271, endPoint y: 147, distance: 38.8
click at [271, 147] on p "5. Full Name: [PERSON_NAME]" at bounding box center [384, 147] width 373 height 9
drag, startPoint x: 236, startPoint y: 201, endPoint x: 312, endPoint y: 200, distance: 76.0
click at [312, 200] on p "8. Full Address: [STREET_ADDRESS]" at bounding box center [384, 199] width 373 height 9
drag, startPoint x: 237, startPoint y: 218, endPoint x: 251, endPoint y: 219, distance: 14.1
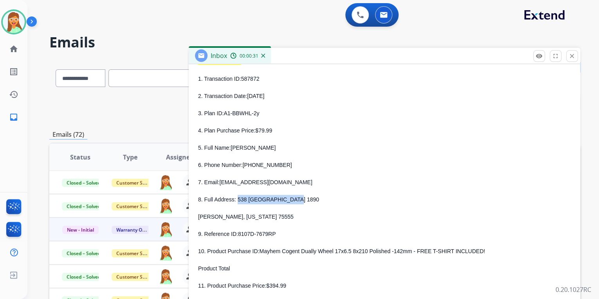
click at [251, 219] on span "[PERSON_NAME], [US_STATE] 75555" at bounding box center [246, 216] width 96 height 6
drag, startPoint x: 255, startPoint y: 217, endPoint x: 268, endPoint y: 217, distance: 12.5
click at [268, 217] on span "[PERSON_NAME], [US_STATE] 75555" at bounding box center [246, 216] width 96 height 6
drag, startPoint x: 268, startPoint y: 217, endPoint x: 287, endPoint y: 217, distance: 18.8
click at [287, 217] on p "[PERSON_NAME], [US_STATE] 75555" at bounding box center [384, 216] width 373 height 9
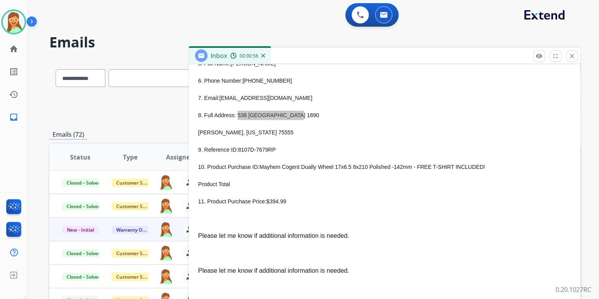
scroll to position [564, 0]
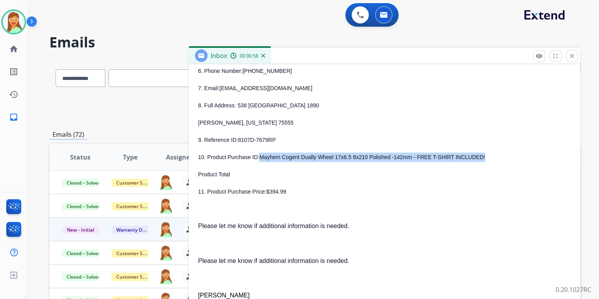
drag, startPoint x: 259, startPoint y: 158, endPoint x: 467, endPoint y: 158, distance: 207.6
click at [467, 158] on p "10. Product Purchase ID: Mayhem Cogent Dually Wheel 17x6.5 8x210 Polished -142m…" at bounding box center [384, 156] width 373 height 9
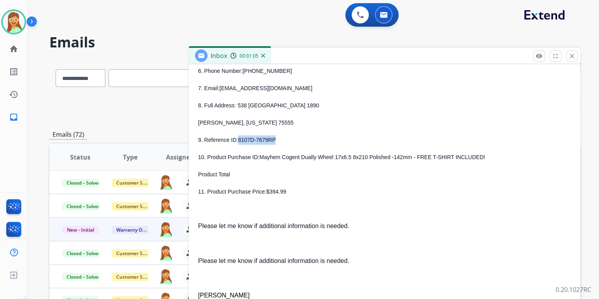
drag, startPoint x: 255, startPoint y: 139, endPoint x: 277, endPoint y: 140, distance: 22.3
click at [277, 140] on p "9. Reference ID: 8107D-7679RP" at bounding box center [384, 139] width 373 height 9
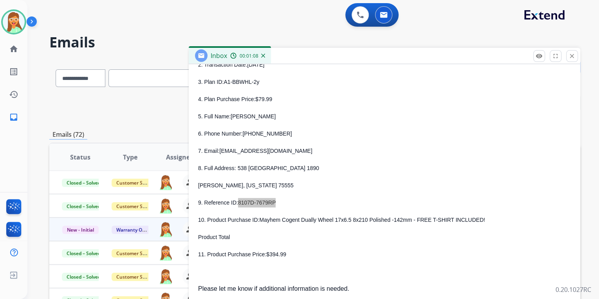
scroll to position [470, 0]
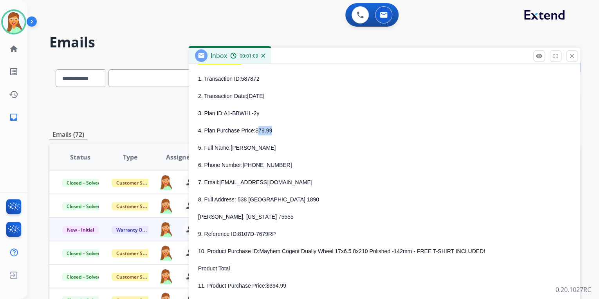
click at [271, 130] on p "4. Plan Purchase Price: $79.99" at bounding box center [384, 130] width 373 height 9
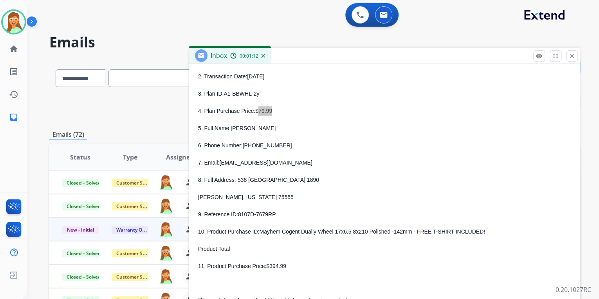
scroll to position [533, 0]
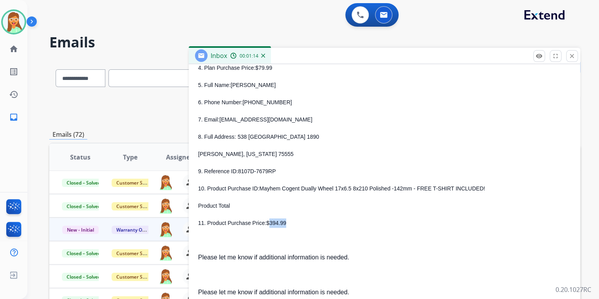
drag, startPoint x: 268, startPoint y: 224, endPoint x: 299, endPoint y: 226, distance: 31.8
click at [299, 226] on p "11. Product Purchase Price: $394.99" at bounding box center [384, 222] width 373 height 9
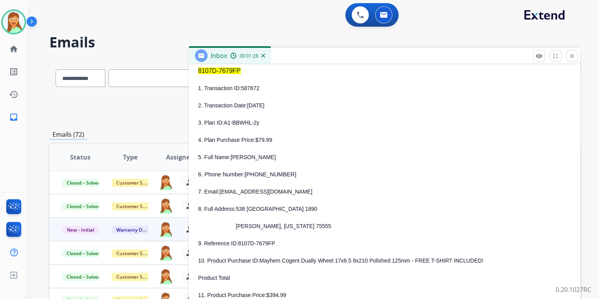
scroll to position [125, 0]
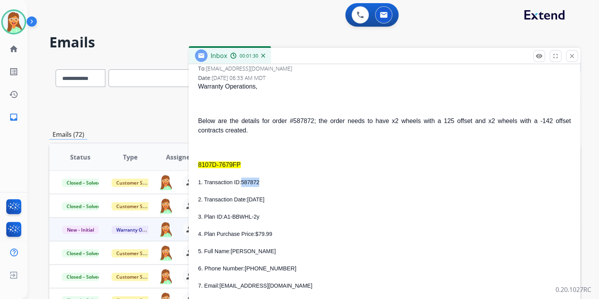
drag, startPoint x: 241, startPoint y: 183, endPoint x: 270, endPoint y: 179, distance: 29.6
click at [270, 179] on p "1. Transaction ID: 587872" at bounding box center [384, 181] width 373 height 9
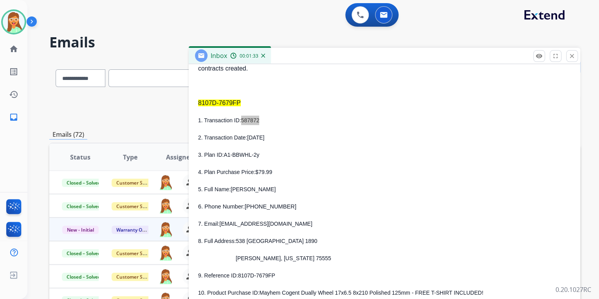
scroll to position [188, 0]
drag, startPoint x: 224, startPoint y: 155, endPoint x: 257, endPoint y: 153, distance: 33.8
click at [257, 153] on p "3. Plan ID: A1-BBWHL-2y" at bounding box center [384, 153] width 373 height 9
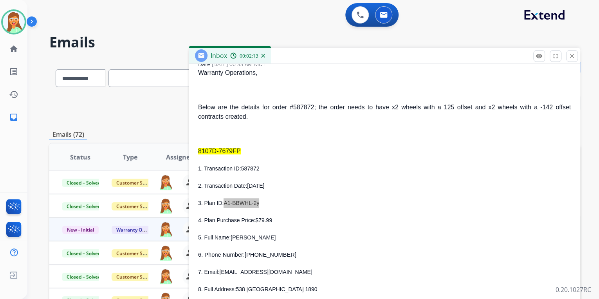
scroll to position [251, 0]
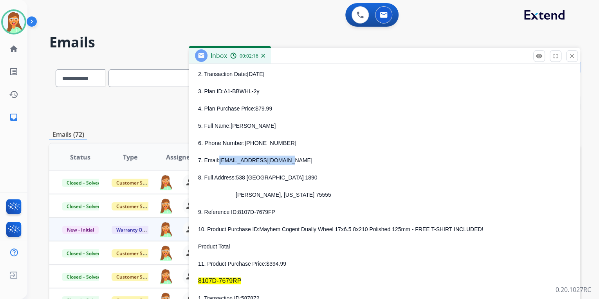
drag, startPoint x: 219, startPoint y: 161, endPoint x: 294, endPoint y: 156, distance: 75.4
click at [294, 156] on p "7. Email: [EMAIL_ADDRESS][DOMAIN_NAME]" at bounding box center [384, 160] width 373 height 9
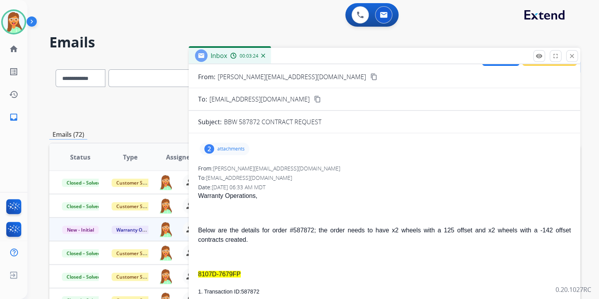
scroll to position [0, 0]
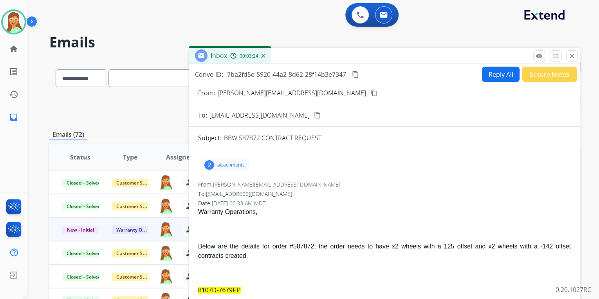
drag, startPoint x: 509, startPoint y: 66, endPoint x: 497, endPoint y: 71, distance: 12.8
click at [509, 66] on div "Convo ID: 7ba2fd5e-5920-44a2-8d62-28f14b3e7347 content_copy Reply All Secure No…" at bounding box center [385, 208] width 392 height 289
click at [495, 72] on button "Reply All" at bounding box center [501, 74] width 38 height 15
select select "**********"
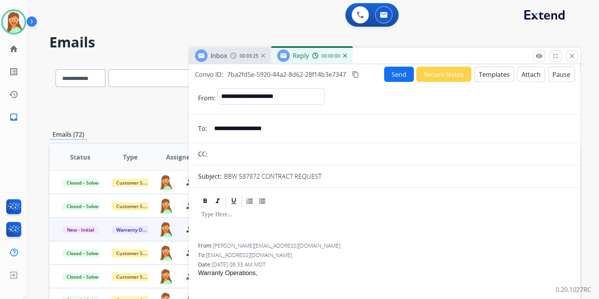
click at [495, 72] on button "Templates" at bounding box center [495, 74] width 40 height 15
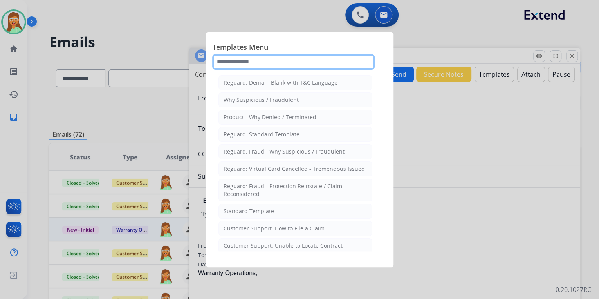
click at [272, 62] on input "text" at bounding box center [293, 62] width 163 height 16
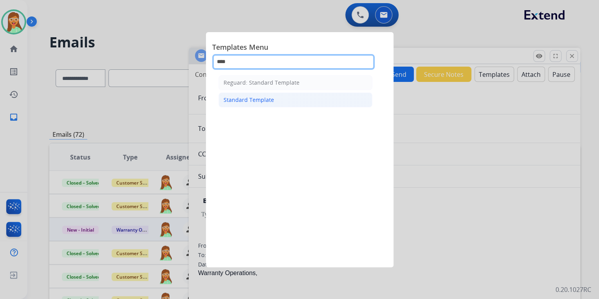
type input "****"
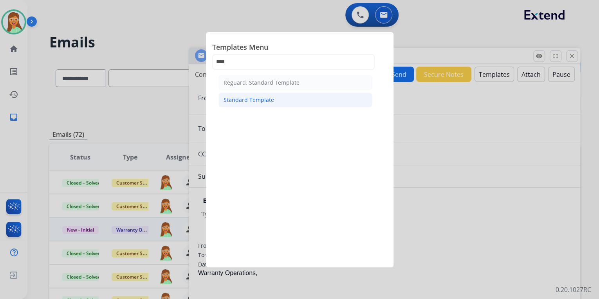
click at [299, 101] on li "Standard Template" at bounding box center [296, 99] width 154 height 15
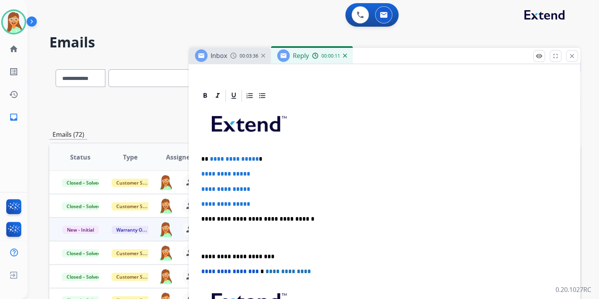
scroll to position [157, 0]
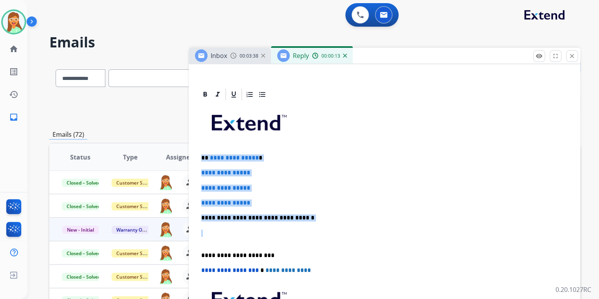
drag, startPoint x: 299, startPoint y: 221, endPoint x: 198, endPoint y: 154, distance: 121.8
click at [198, 154] on div "**********" at bounding box center [384, 235] width 373 height 269
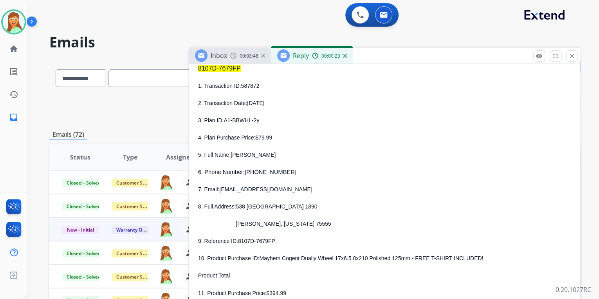
scroll to position [533, 0]
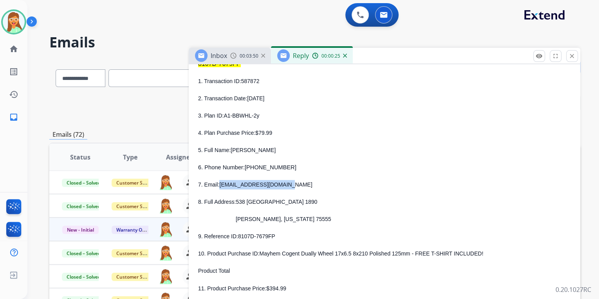
drag, startPoint x: 284, startPoint y: 179, endPoint x: 220, endPoint y: 186, distance: 64.3
click at [220, 186] on p "7. Email: [EMAIL_ADDRESS][DOMAIN_NAME]" at bounding box center [384, 184] width 373 height 9
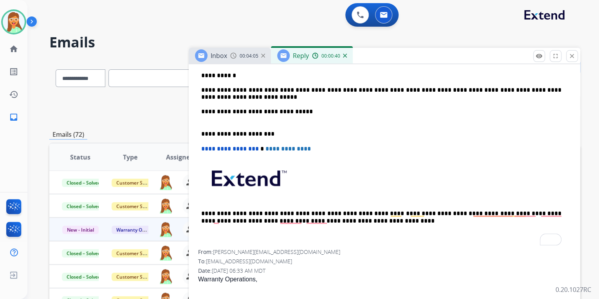
scroll to position [188, 0]
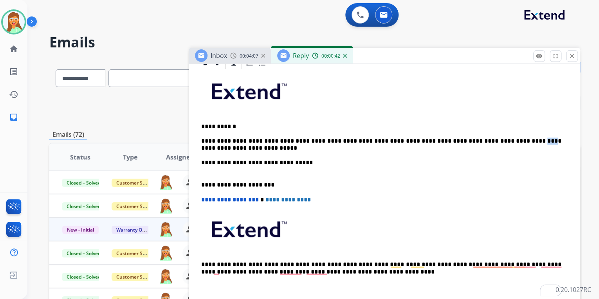
drag, startPoint x: 500, startPoint y: 140, endPoint x: 491, endPoint y: 141, distance: 9.0
click at [491, 141] on p "**********" at bounding box center [381, 148] width 360 height 51
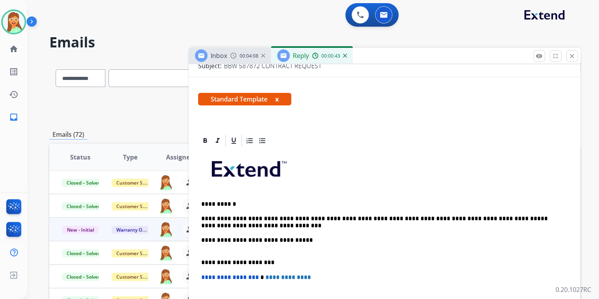
scroll to position [157, 0]
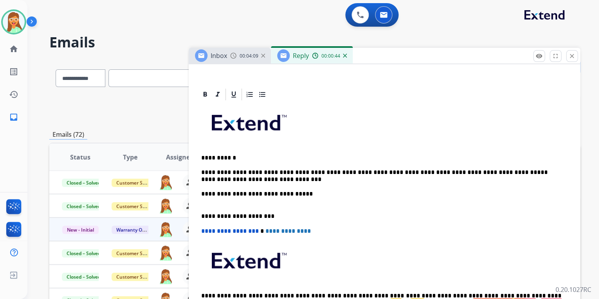
click at [203, 180] on p "**********" at bounding box center [381, 179] width 360 height 51
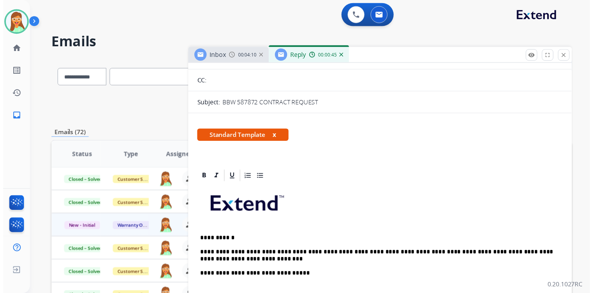
scroll to position [0, 0]
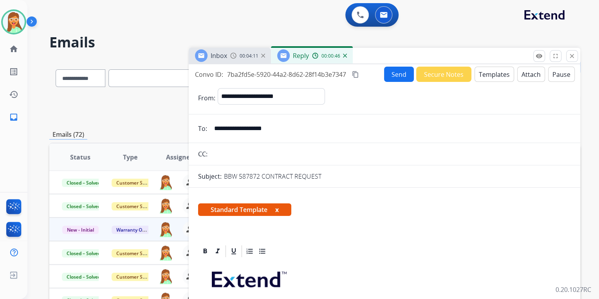
click at [526, 74] on button "Attach" at bounding box center [531, 74] width 28 height 15
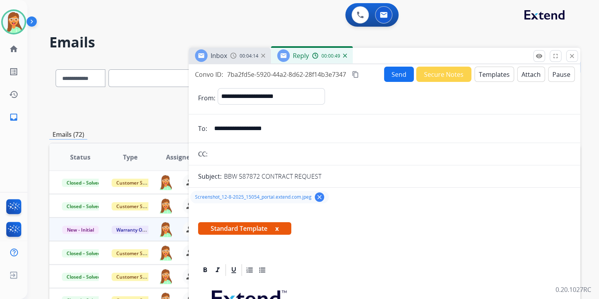
click at [390, 70] on button "Send" at bounding box center [399, 74] width 30 height 15
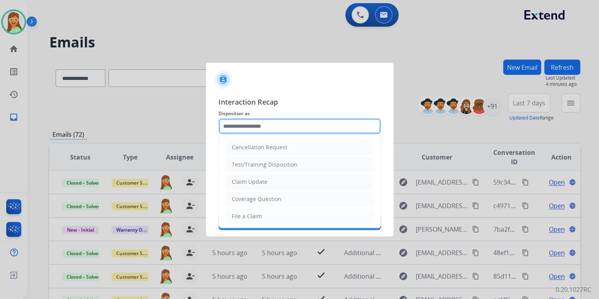
click at [372, 126] on input "text" at bounding box center [300, 126] width 163 height 16
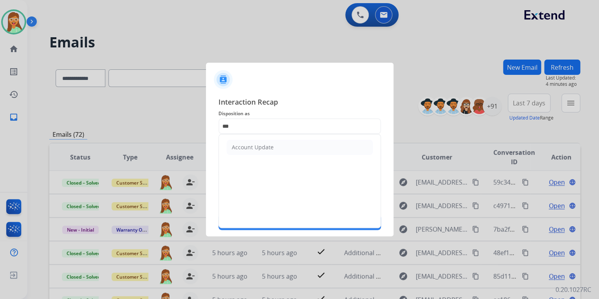
click at [278, 151] on li "Account Update" at bounding box center [300, 147] width 146 height 15
type input "**********"
click at [278, 152] on input "text" at bounding box center [300, 155] width 163 height 16
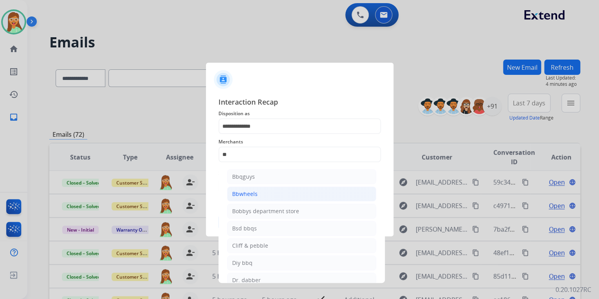
click at [255, 190] on div "Bbwheels" at bounding box center [244, 194] width 25 height 8
type input "********"
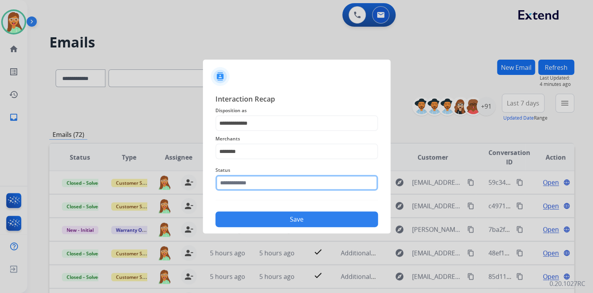
click at [255, 188] on input "text" at bounding box center [296, 183] width 163 height 16
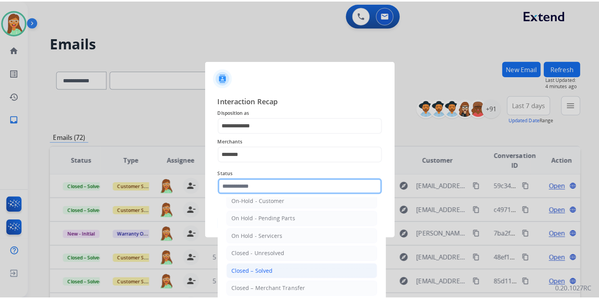
scroll to position [45, 0]
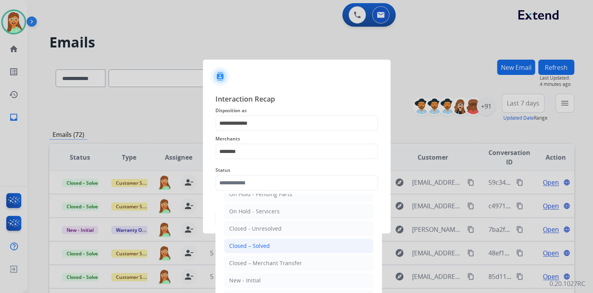
click at [286, 238] on li "Closed – Solved" at bounding box center [298, 245] width 149 height 15
type input "**********"
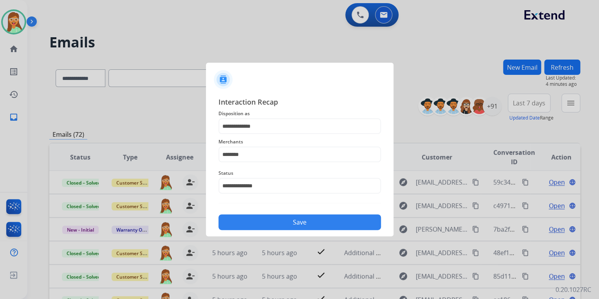
click at [289, 220] on button "Save" at bounding box center [300, 222] width 163 height 16
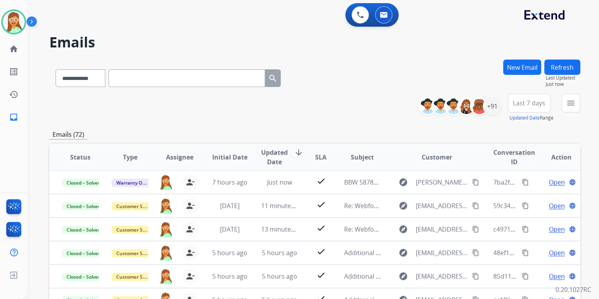
click at [4, 34] on div "[PERSON_NAME] Queue Edit Avatar Agent: [PERSON_NAME] Profile: Multi Skill ALL h…" at bounding box center [13, 64] width 27 height 128
click at [21, 30] on div at bounding box center [13, 21] width 25 height 25
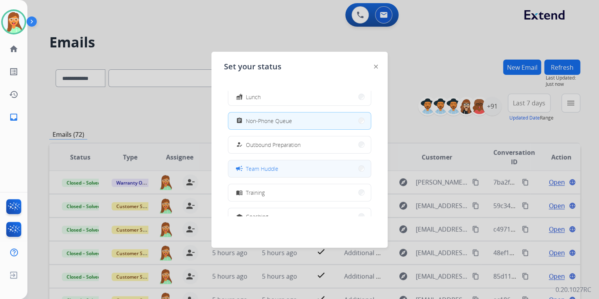
scroll to position [63, 0]
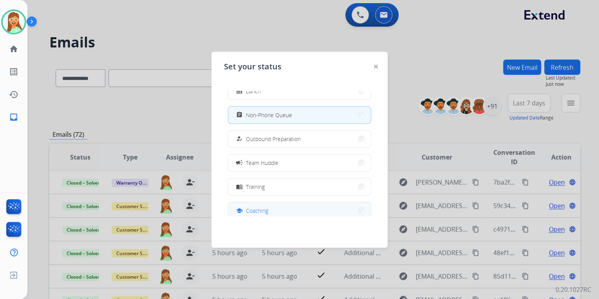
click at [296, 204] on button "school Coaching" at bounding box center [299, 210] width 143 height 17
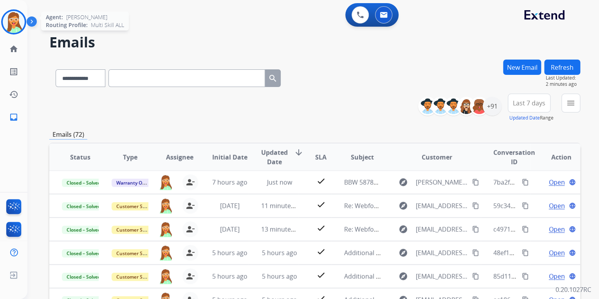
click at [10, 19] on img at bounding box center [14, 22] width 22 height 22
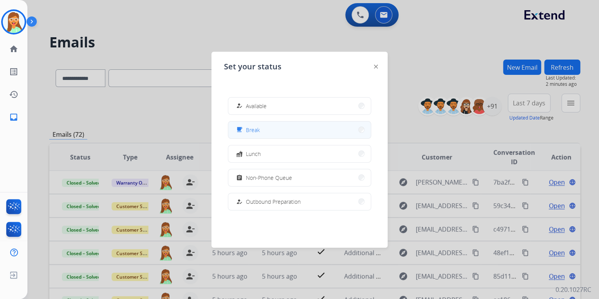
click at [262, 123] on button "free_breakfast Break" at bounding box center [299, 129] width 143 height 17
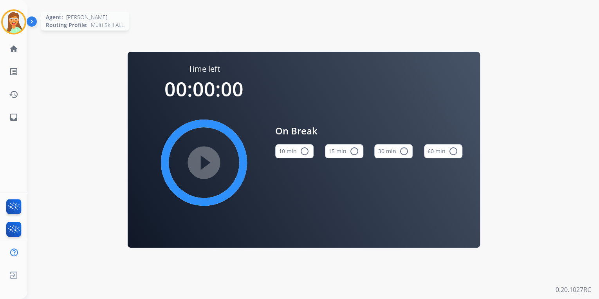
click at [14, 11] on img at bounding box center [14, 22] width 22 height 22
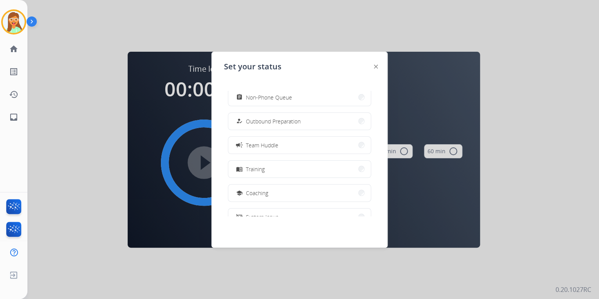
scroll to position [147, 0]
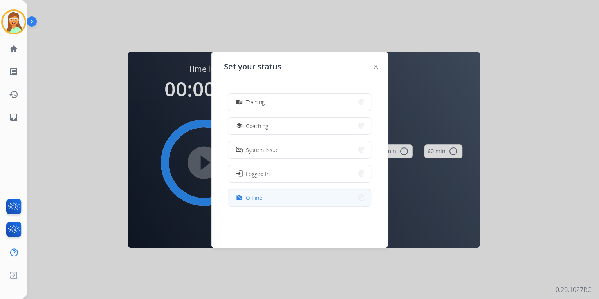
click at [293, 201] on button "work_off Offline" at bounding box center [299, 197] width 143 height 17
